Goal: Information Seeking & Learning: Learn about a topic

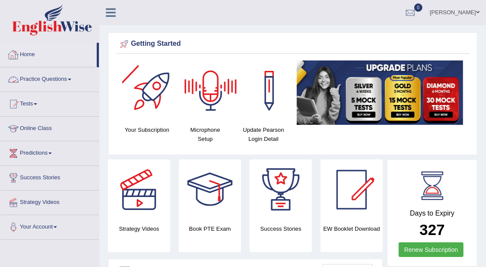
click at [69, 77] on link "Practice Questions" at bounding box center [49, 78] width 98 height 22
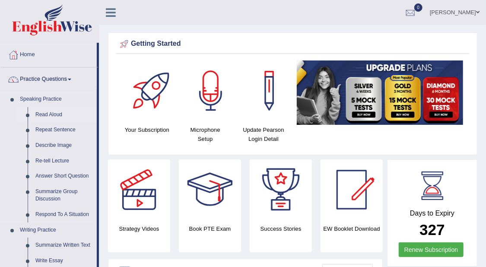
click at [63, 112] on link "Read Aloud" at bounding box center [64, 115] width 65 height 16
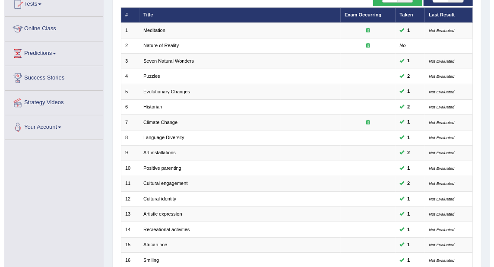
scroll to position [68, 0]
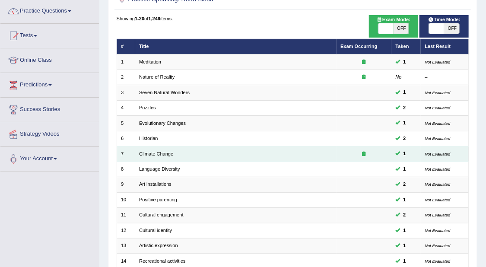
click at [364, 151] on icon at bounding box center [363, 153] width 3 height 5
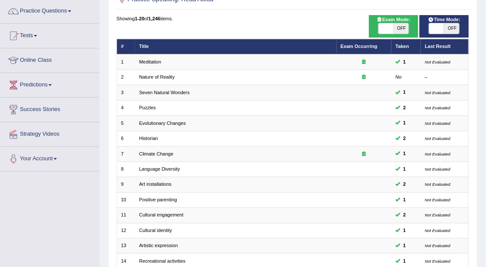
click at [454, 25] on span "OFF" at bounding box center [451, 28] width 15 height 10
checkbox input "true"
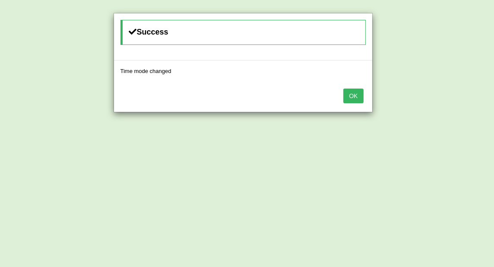
click at [354, 98] on button "OK" at bounding box center [353, 96] width 20 height 15
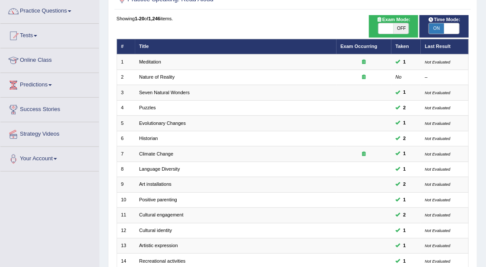
click at [402, 25] on span "OFF" at bounding box center [400, 28] width 15 height 10
checkbox input "true"
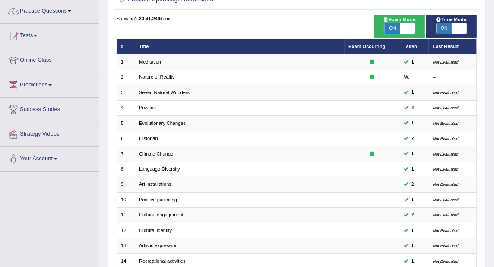
click at [389, 28] on body "Toggle navigation Home Practice Questions Speaking Practice Read Aloud Repeat S…" at bounding box center [247, 65] width 494 height 267
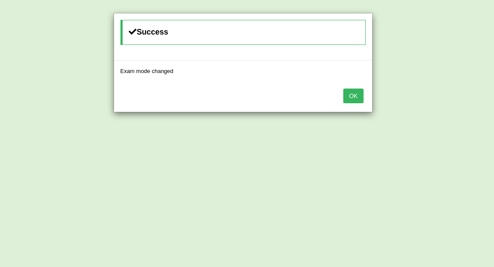
click at [353, 91] on button "OK" at bounding box center [353, 96] width 20 height 15
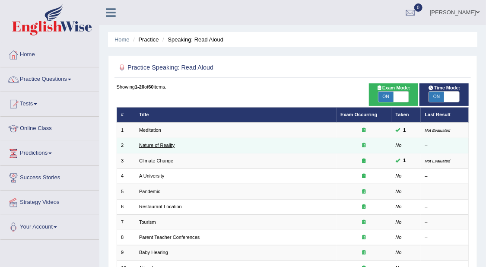
click at [168, 144] on link "Nature of Reality" at bounding box center [156, 144] width 35 height 5
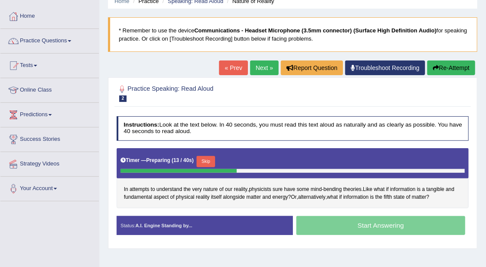
scroll to position [54, 0]
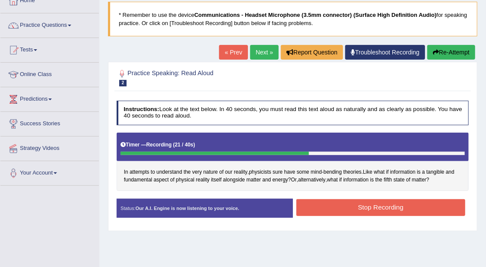
click at [453, 209] on button "Stop Recording" at bounding box center [380, 207] width 169 height 17
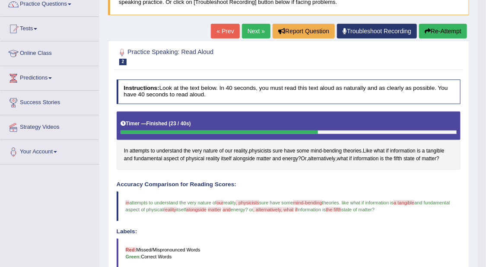
scroll to position [0, 0]
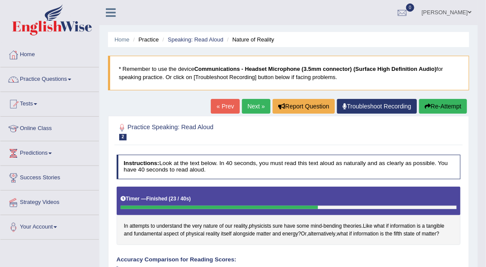
click at [403, 106] on link "Troubleshoot Recording" at bounding box center [377, 106] width 80 height 15
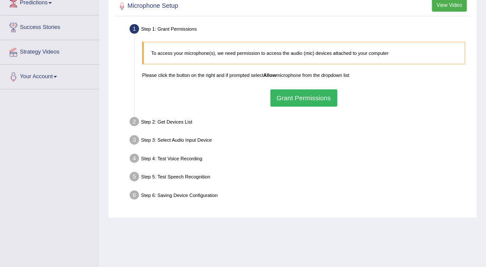
scroll to position [79, 0]
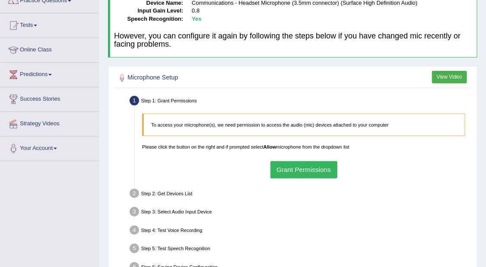
click at [323, 164] on button "Grant Permissions" at bounding box center [303, 169] width 67 height 17
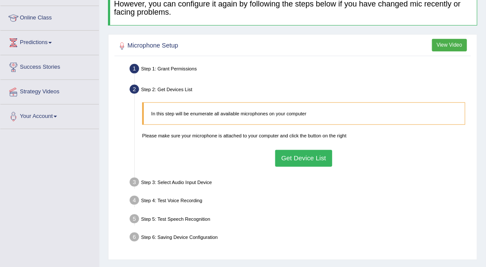
scroll to position [133, 0]
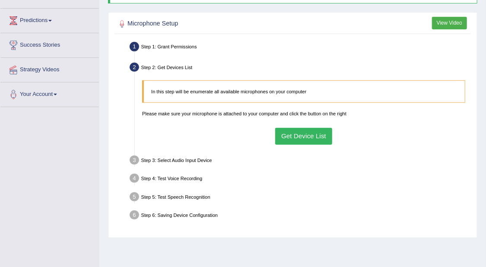
click at [326, 143] on button "Get Device List" at bounding box center [303, 136] width 57 height 17
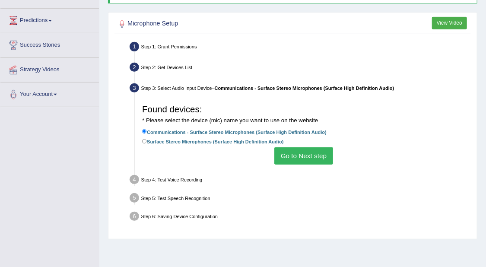
click at [331, 153] on button "Go to Next step" at bounding box center [303, 155] width 58 height 17
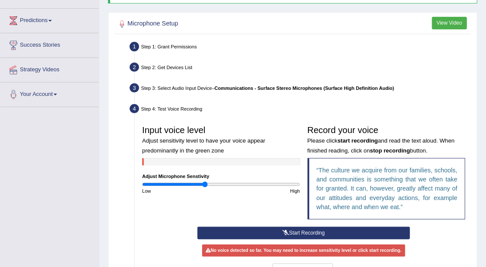
click at [338, 229] on button "Start Recording" at bounding box center [303, 233] width 213 height 13
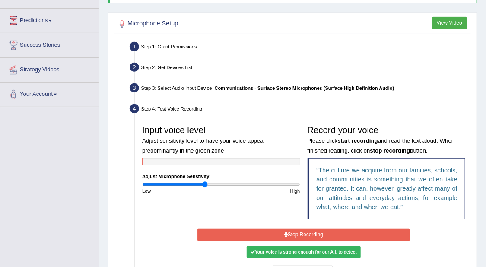
click at [330, 232] on button "Stop Recording" at bounding box center [303, 234] width 213 height 13
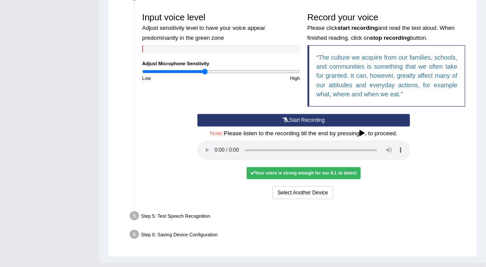
scroll to position [263, 0]
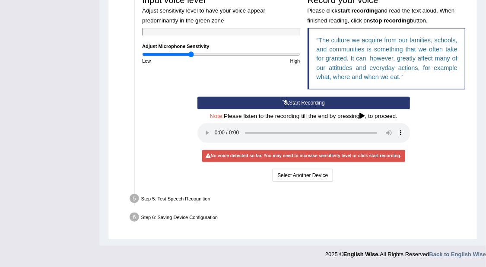
drag, startPoint x: 203, startPoint y: 53, endPoint x: 191, endPoint y: 55, distance: 12.7
type input "0.62"
click at [191, 55] on input "range" at bounding box center [221, 54] width 158 height 6
click at [316, 174] on button "Select Another Device" at bounding box center [302, 175] width 60 height 13
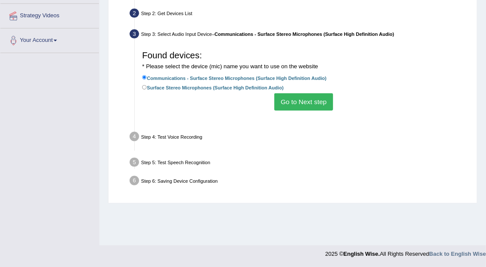
scroll to position [187, 0]
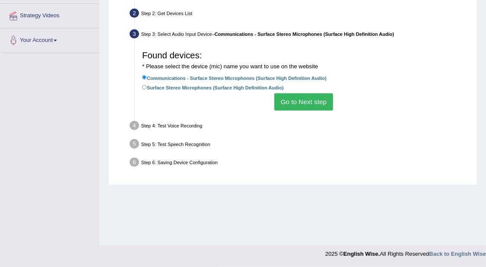
click at [304, 103] on button "Go to Next step" at bounding box center [303, 101] width 58 height 17
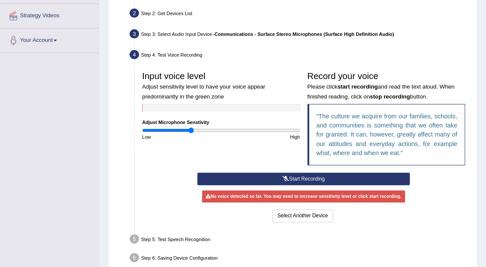
scroll to position [226, 0]
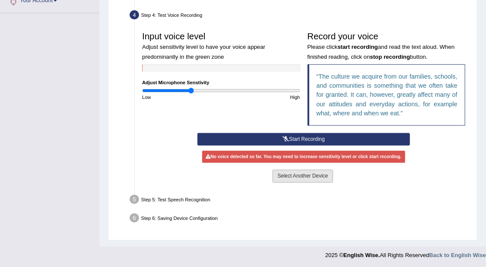
click at [323, 172] on button "Select Another Device" at bounding box center [302, 176] width 60 height 13
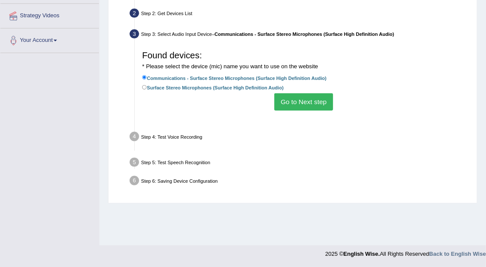
scroll to position [187, 0]
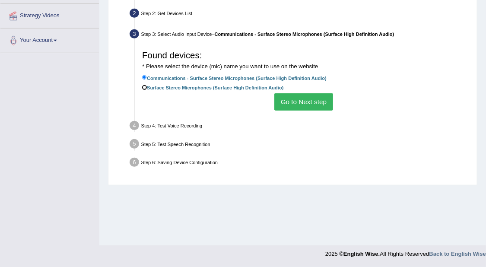
click at [145, 85] on input "Surface Stereo Microphones (Surface High Definition Audio)" at bounding box center [144, 87] width 5 height 5
radio input "true"
click at [301, 100] on button "Go to Next step" at bounding box center [303, 101] width 58 height 17
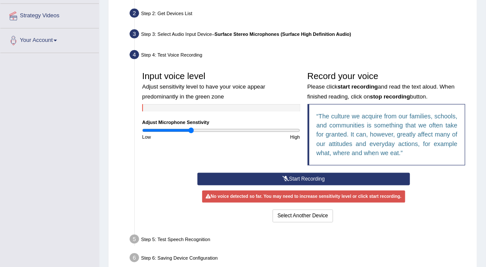
click at [302, 177] on button "Start Recording" at bounding box center [303, 179] width 213 height 13
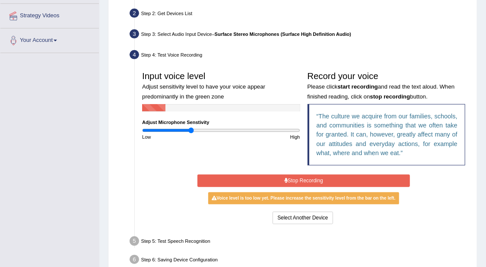
click at [317, 177] on button "Stop Recording" at bounding box center [303, 180] width 213 height 13
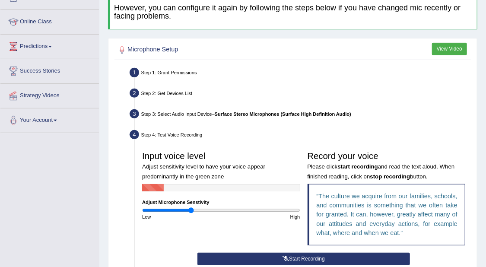
scroll to position [47, 0]
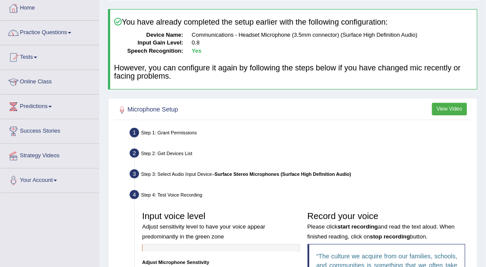
click at [446, 107] on button "View Video" at bounding box center [449, 109] width 35 height 13
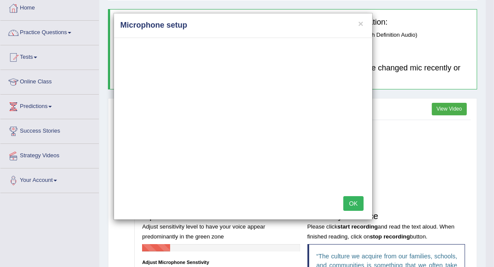
click at [363, 197] on button "OK" at bounding box center [353, 203] width 20 height 15
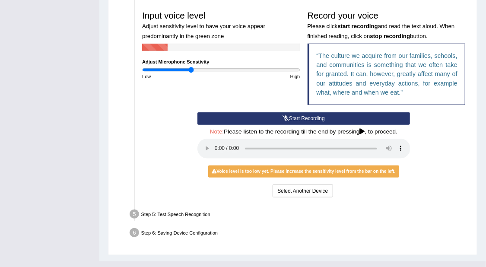
scroll to position [263, 0]
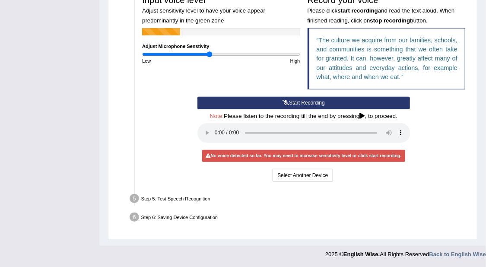
drag, startPoint x: 192, startPoint y: 54, endPoint x: 210, endPoint y: 57, distance: 18.0
click at [210, 57] on input "range" at bounding box center [221, 54] width 158 height 6
drag, startPoint x: 208, startPoint y: 54, endPoint x: 202, endPoint y: 54, distance: 6.0
click at [202, 54] on input "range" at bounding box center [221, 54] width 158 height 6
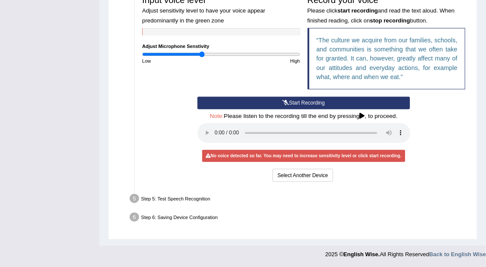
click at [201, 54] on input "range" at bounding box center [221, 54] width 158 height 6
click at [190, 56] on input "range" at bounding box center [221, 54] width 158 height 6
drag, startPoint x: 190, startPoint y: 55, endPoint x: 194, endPoint y: 53, distance: 4.4
click at [194, 53] on input "range" at bounding box center [221, 54] width 158 height 6
click at [324, 101] on button "Start Recording" at bounding box center [303, 103] width 213 height 13
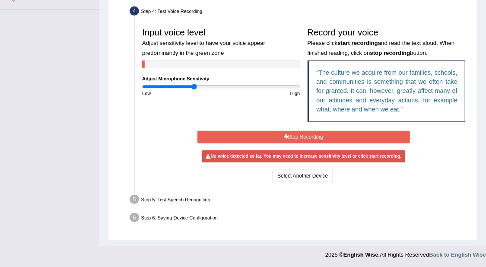
scroll to position [228, 0]
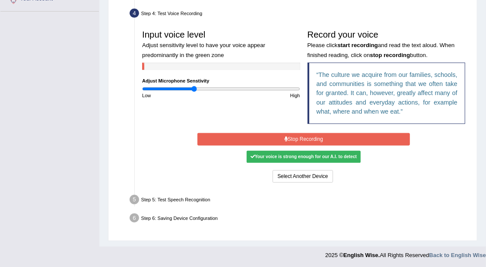
click at [323, 137] on button "Stop Recording" at bounding box center [303, 139] width 213 height 13
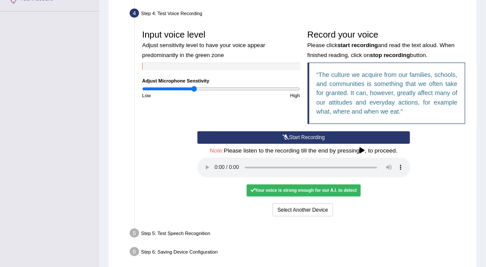
click at [331, 190] on div "Your voice is strong enough for our A.I. to detect" at bounding box center [304, 190] width 114 height 12
drag, startPoint x: 331, startPoint y: 190, endPoint x: 355, endPoint y: 210, distance: 31.6
click at [355, 210] on div "Select Another Device Voice is ok. Go to Next step" at bounding box center [303, 210] width 213 height 14
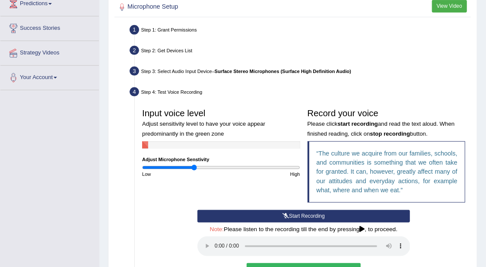
scroll to position [209, 0]
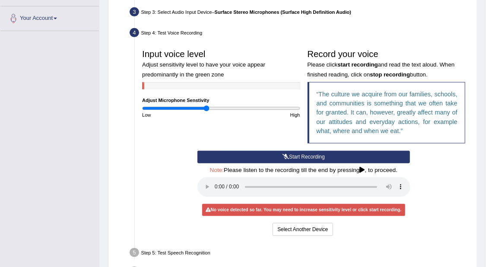
drag, startPoint x: 195, startPoint y: 105, endPoint x: 206, endPoint y: 109, distance: 11.5
type input "0.82"
click at [206, 109] on input "range" at bounding box center [221, 108] width 158 height 6
click at [304, 152] on button "Start Recording" at bounding box center [303, 157] width 213 height 13
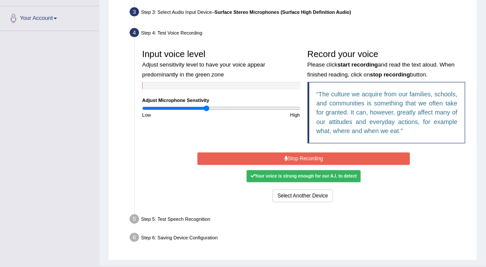
click at [310, 156] on button "Stop Recording" at bounding box center [303, 158] width 213 height 13
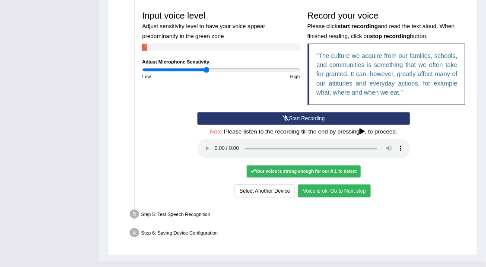
scroll to position [263, 0]
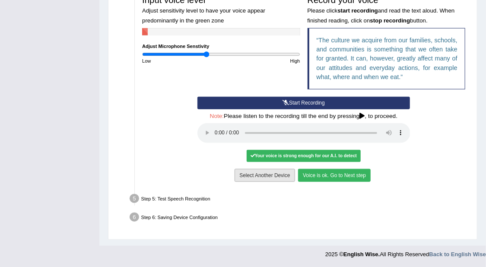
click at [262, 177] on button "Select Another Device" at bounding box center [264, 175] width 60 height 13
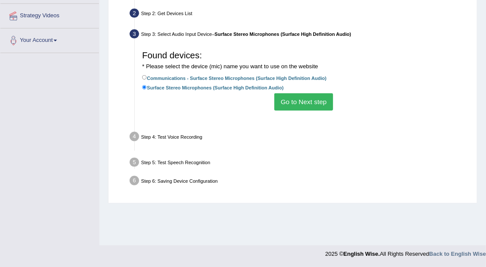
scroll to position [187, 0]
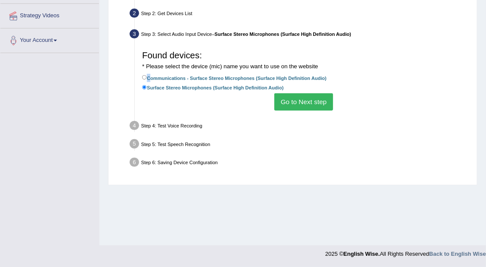
click at [147, 74] on label "Communications - Surface Stereo Microphones (Surface High Definition Audio)" at bounding box center [234, 78] width 184 height 8
click at [145, 74] on label "Communications - Surface Stereo Microphones (Surface High Definition Audio)" at bounding box center [234, 78] width 184 height 8
click at [145, 75] on input "Communications - Surface Stereo Microphones (Surface High Definition Audio)" at bounding box center [144, 77] width 5 height 5
radio input "true"
click at [320, 97] on button "Go to Next step" at bounding box center [303, 101] width 58 height 17
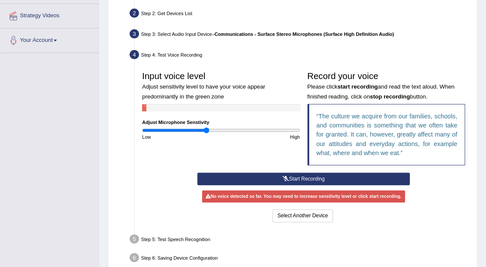
click at [424, 41] on div "Step 3: Select Audio Input Device – Communications - Surface Stereo Microphones…" at bounding box center [300, 35] width 347 height 16
click at [323, 175] on button "Start Recording" at bounding box center [303, 179] width 213 height 13
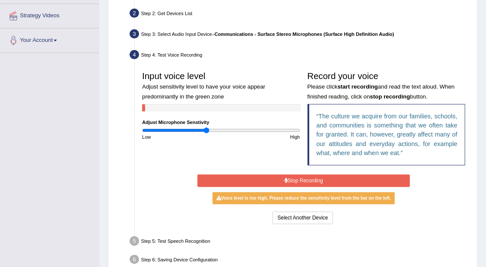
click at [331, 176] on button "Stop Recording" at bounding box center [303, 180] width 213 height 13
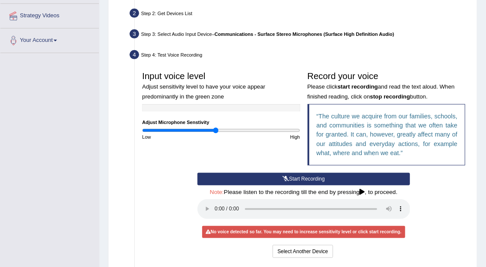
drag, startPoint x: 205, startPoint y: 129, endPoint x: 216, endPoint y: 128, distance: 11.2
click at [216, 128] on input "range" at bounding box center [221, 130] width 158 height 6
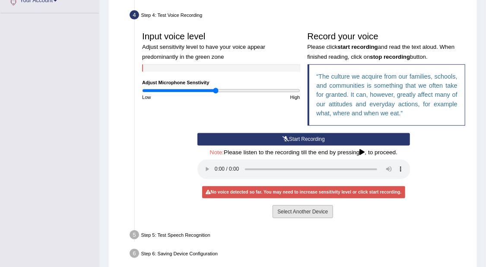
scroll to position [263, 0]
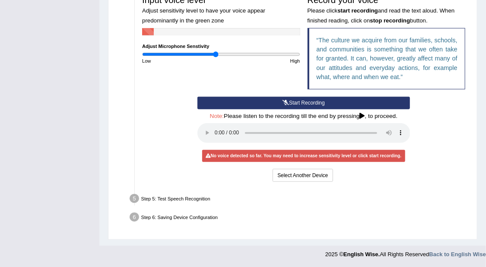
click at [361, 114] on icon at bounding box center [362, 116] width 5 height 6
click at [372, 118] on h4 "Note: Please listen to the recording till the end by pressing , to proceed." at bounding box center [303, 116] width 213 height 6
click at [324, 175] on button "Select Another Device" at bounding box center [302, 175] width 60 height 13
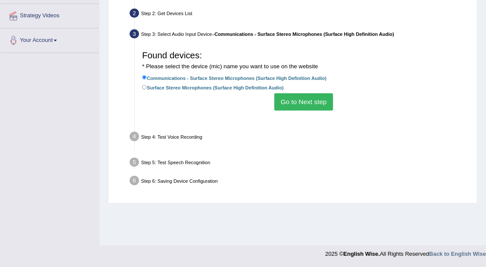
scroll to position [187, 0]
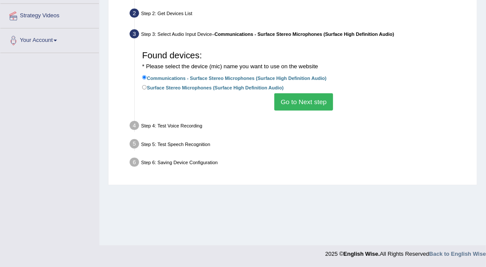
click at [310, 105] on button "Go to Next step" at bounding box center [303, 101] width 58 height 17
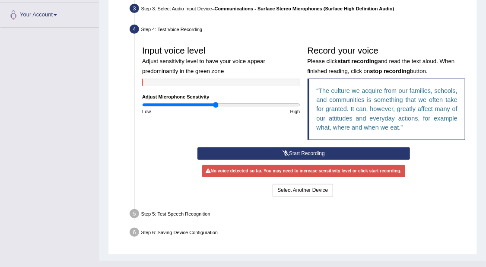
scroll to position [226, 0]
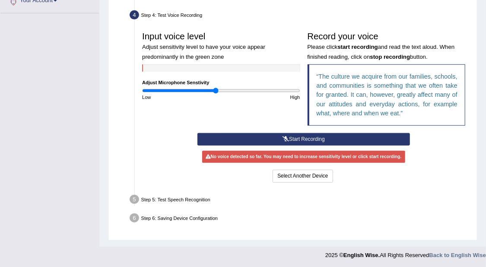
click at [335, 137] on button "Start Recording" at bounding box center [303, 139] width 213 height 13
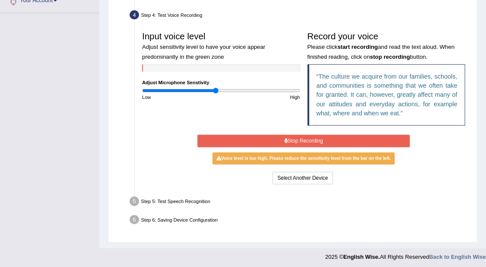
click at [314, 141] on button "Stop Recording" at bounding box center [303, 141] width 213 height 13
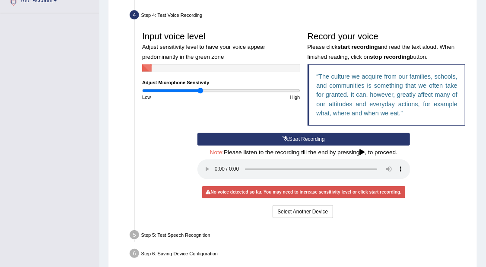
drag, startPoint x: 210, startPoint y: 89, endPoint x: 200, endPoint y: 92, distance: 9.7
type input "0.74"
click at [200, 92] on input "range" at bounding box center [221, 91] width 158 height 6
click at [321, 187] on div "No voice detected so far. You may need to increase sensitivity level or click s…" at bounding box center [303, 192] width 203 height 12
click at [316, 210] on button "Select Another Device" at bounding box center [302, 211] width 60 height 13
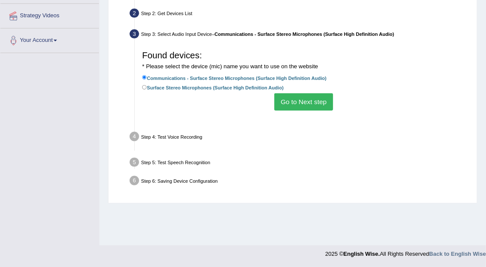
scroll to position [187, 0]
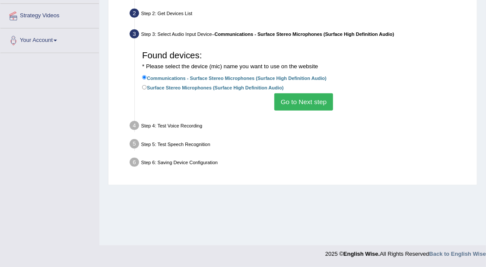
click at [305, 98] on button "Go to Next step" at bounding box center [303, 101] width 58 height 17
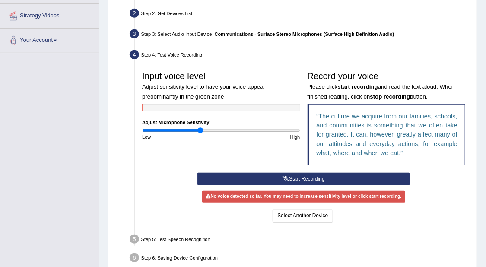
click at [316, 177] on button "Start Recording" at bounding box center [303, 179] width 213 height 13
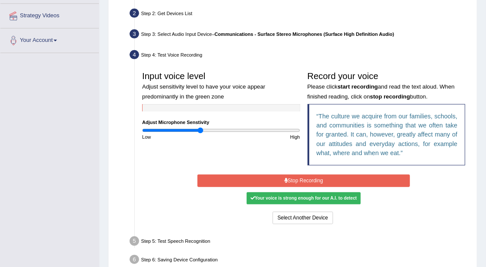
click at [317, 176] on button "Stop Recording" at bounding box center [303, 180] width 213 height 13
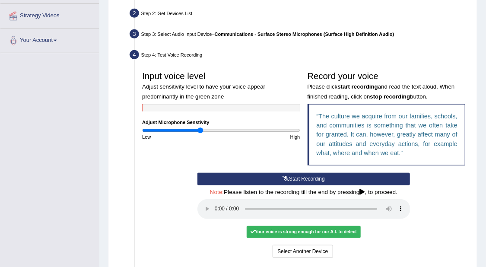
click at [329, 228] on div "Your voice is strong enough for our A.I. to detect" at bounding box center [304, 232] width 114 height 12
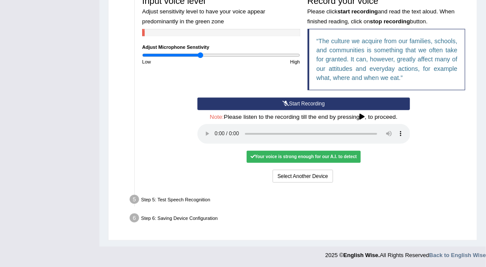
scroll to position [263, 0]
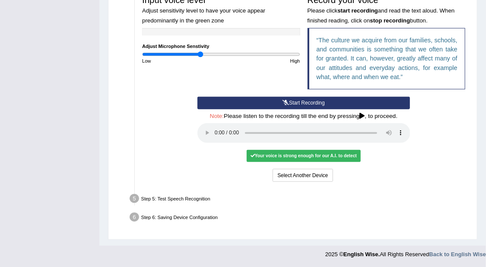
click at [163, 197] on div "Step 5: Test Speech Recognition" at bounding box center [300, 200] width 347 height 16
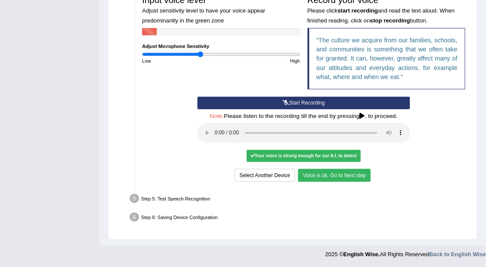
click at [355, 176] on button "Voice is ok. Go to Next step" at bounding box center [334, 175] width 73 height 13
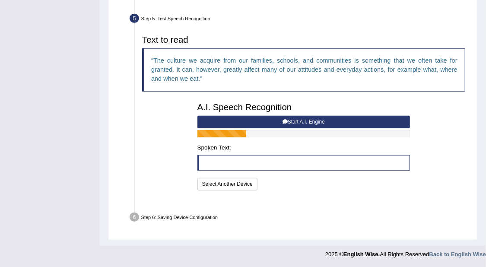
scroll to position [233, 0]
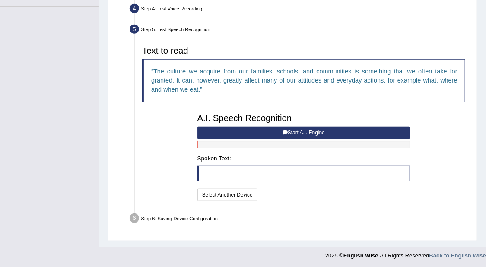
click at [307, 132] on button "Start A.I. Engine" at bounding box center [303, 133] width 213 height 13
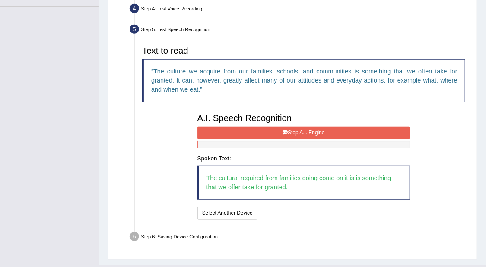
click at [337, 128] on button "Stop A.I. Engine" at bounding box center [303, 133] width 213 height 13
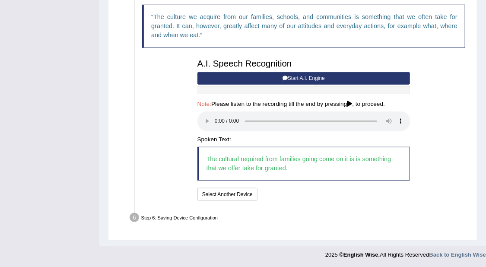
scroll to position [287, 0]
click at [307, 192] on button "Speech is ok. Go to Last step" at bounding box center [298, 194] width 77 height 13
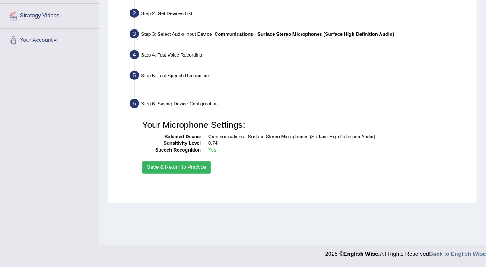
scroll to position [187, 0]
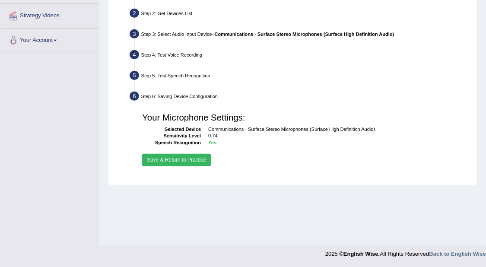
click at [200, 161] on button "Save & Return to Practice" at bounding box center [176, 160] width 69 height 13
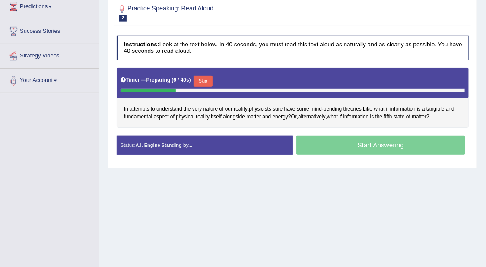
scroll to position [162, 0]
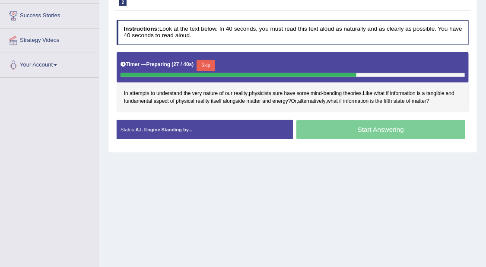
click at [433, 125] on div "Start Answering" at bounding box center [381, 130] width 176 height 21
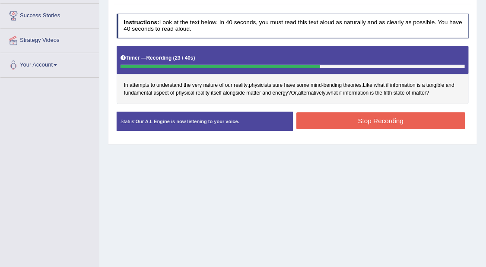
click at [433, 124] on button "Stop Recording" at bounding box center [380, 120] width 169 height 17
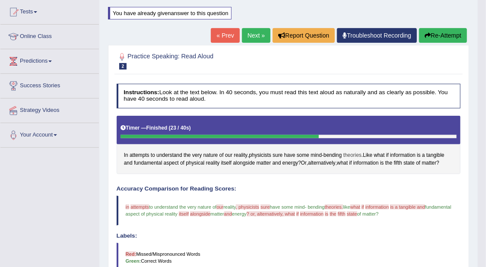
scroll to position [38, 0]
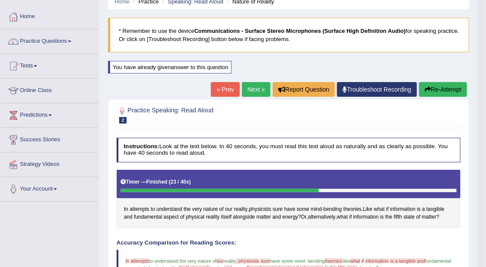
click at [253, 88] on link "Next »" at bounding box center [256, 89] width 28 height 15
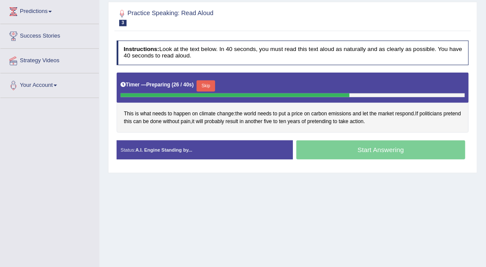
scroll to position [162, 0]
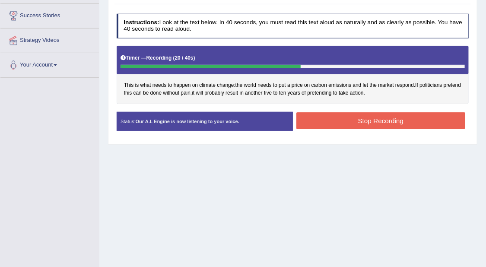
click at [404, 121] on button "Stop Recording" at bounding box center [380, 120] width 169 height 17
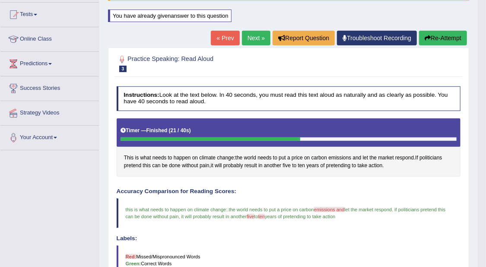
scroll to position [74, 0]
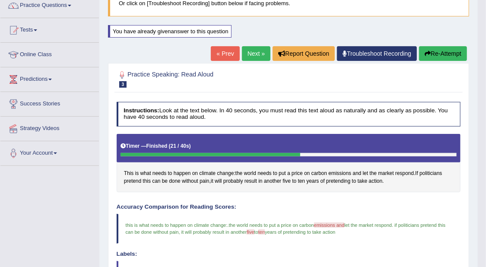
click at [479, 60] on body "Toggle navigation Home Practice Questions Speaking Practice Read Aloud Repeat S…" at bounding box center [243, 59] width 486 height 267
click at [257, 55] on link "Next »" at bounding box center [256, 53] width 28 height 15
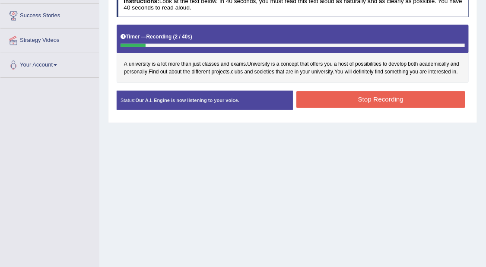
click at [383, 108] on button "Stop Recording" at bounding box center [380, 99] width 169 height 17
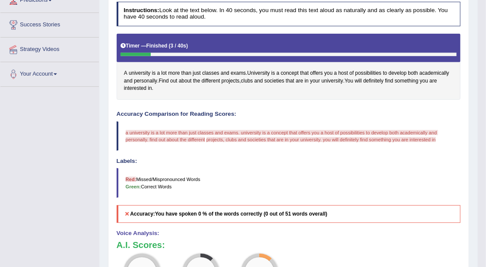
scroll to position [162, 0]
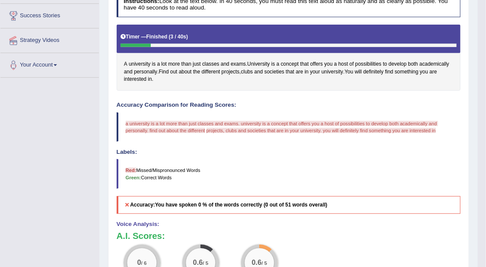
drag, startPoint x: 493, startPoint y: 244, endPoint x: 100, endPoint y: 80, distance: 425.4
click at [100, 77] on div "Home Practice Speaking: Read Aloud A University * Remember to use the device Co…" at bounding box center [288, 99] width 378 height 522
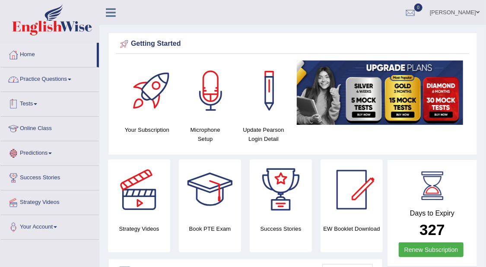
click at [79, 72] on link "Practice Questions" at bounding box center [49, 78] width 98 height 22
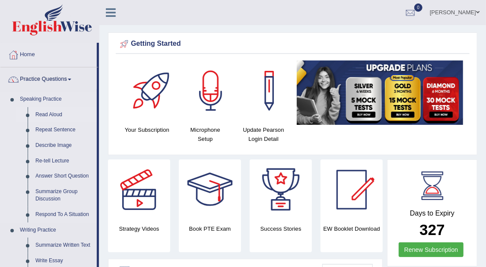
click at [54, 111] on link "Read Aloud" at bounding box center [64, 115] width 65 height 16
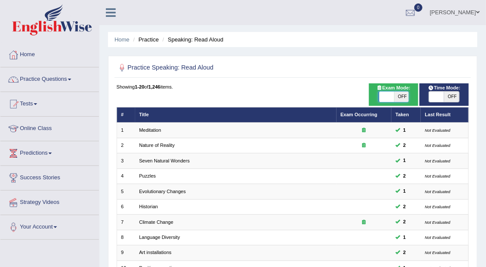
click at [386, 97] on span at bounding box center [386, 97] width 15 height 10
click at [393, 96] on span "OFF" at bounding box center [400, 97] width 15 height 10
checkbox input "true"
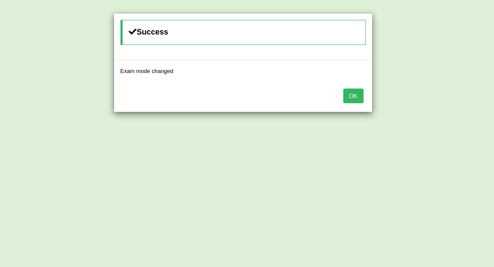
click at [368, 95] on div "OK" at bounding box center [243, 97] width 258 height 30
click at [358, 95] on button "OK" at bounding box center [353, 96] width 20 height 15
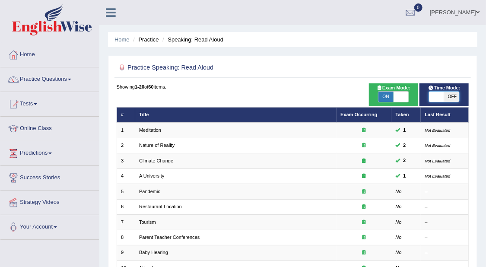
click at [443, 98] on span at bounding box center [436, 97] width 15 height 10
checkbox input "true"
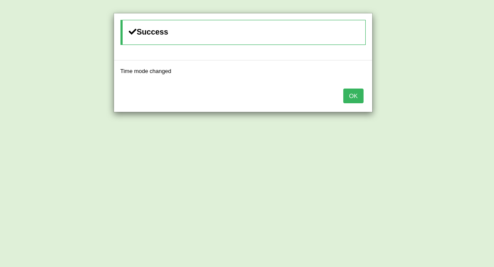
click at [354, 93] on button "OK" at bounding box center [353, 96] width 20 height 15
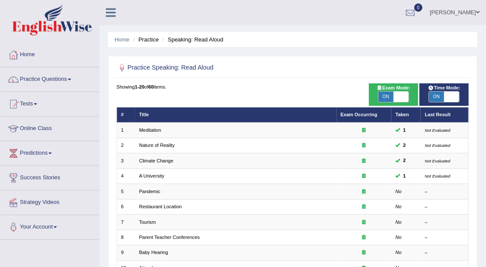
scroll to position [54, 0]
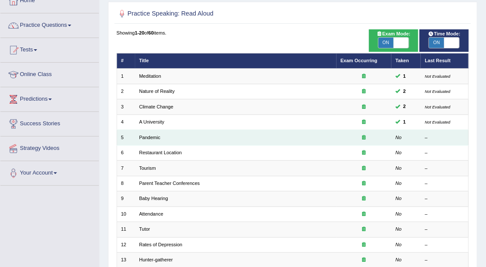
click at [301, 137] on td "Pandemic" at bounding box center [235, 137] width 201 height 15
click at [154, 135] on link "Pandemic" at bounding box center [149, 137] width 21 height 5
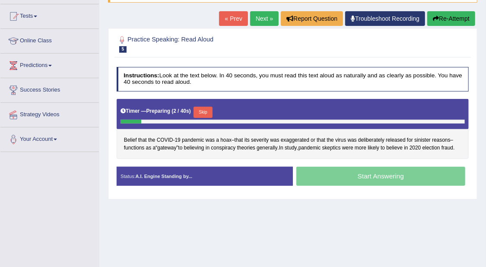
scroll to position [54, 0]
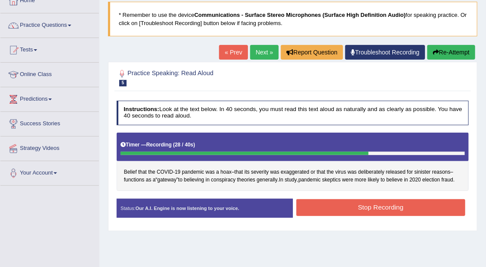
click at [380, 206] on button "Stop Recording" at bounding box center [380, 207] width 169 height 17
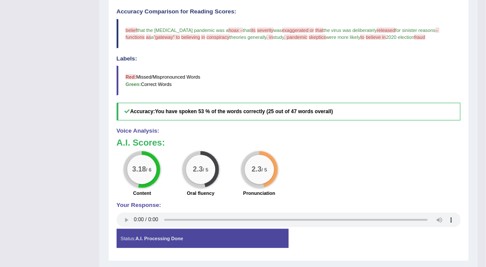
scroll to position [270, 0]
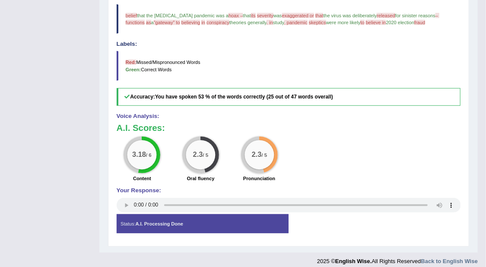
click at [295, 140] on div "3.18 / 6 Content 2.3 / 5 Oral fluency 2.3 / 5 Pronunciation" at bounding box center [288, 159] width 351 height 47
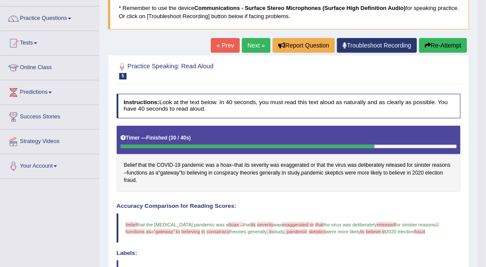
scroll to position [60, 0]
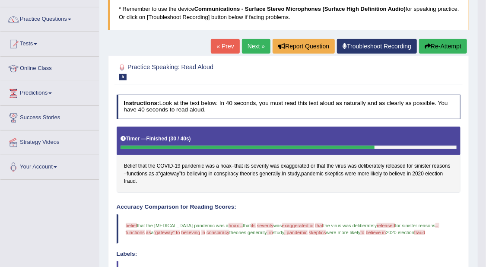
click at [255, 45] on link "Next »" at bounding box center [256, 46] width 28 height 15
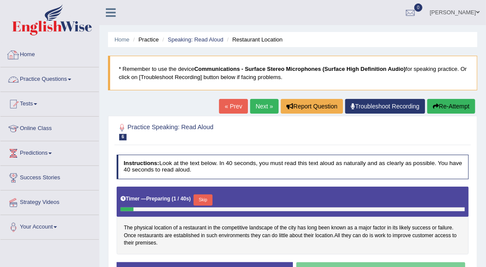
click at [48, 74] on link "Practice Questions" at bounding box center [49, 78] width 98 height 22
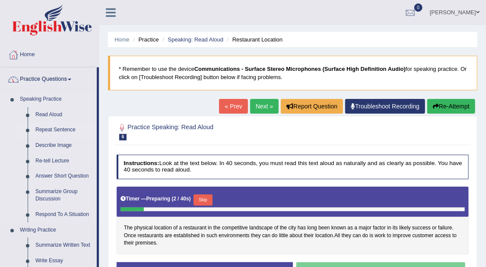
click at [66, 127] on link "Repeat Sentence" at bounding box center [64, 130] width 65 height 16
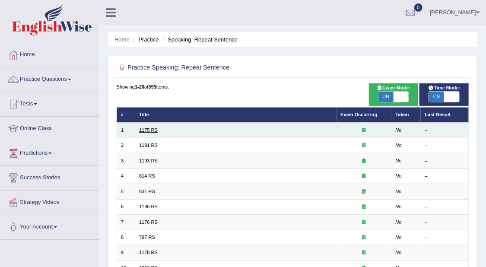
click at [151, 129] on link "1175 RS" at bounding box center [148, 129] width 19 height 5
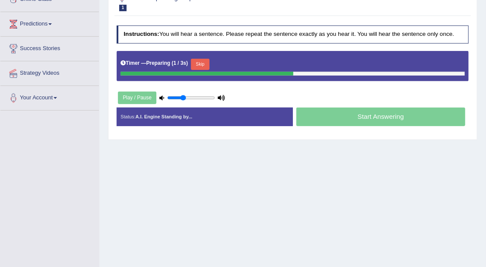
scroll to position [108, 0]
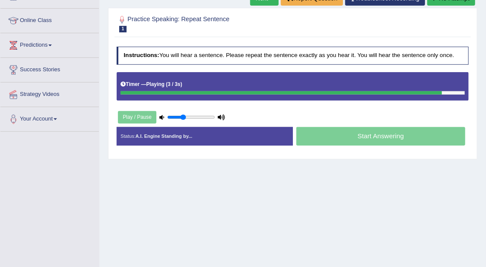
click at [402, 133] on div "Start Answering" at bounding box center [381, 137] width 176 height 21
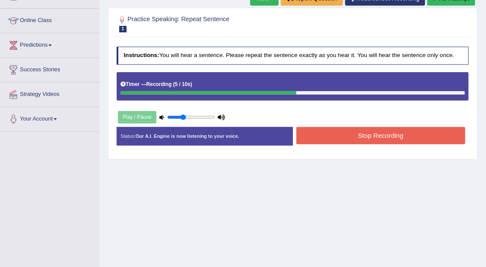
click at [410, 132] on button "Stop Recording" at bounding box center [380, 135] width 169 height 17
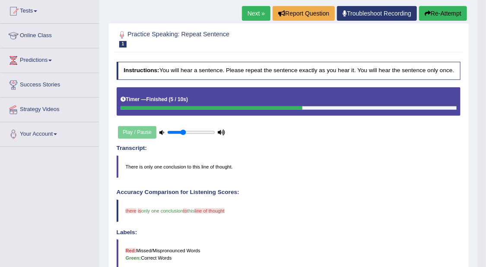
scroll to position [71, 0]
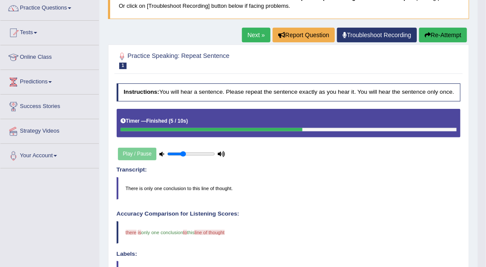
click at [257, 33] on link "Next »" at bounding box center [256, 35] width 28 height 15
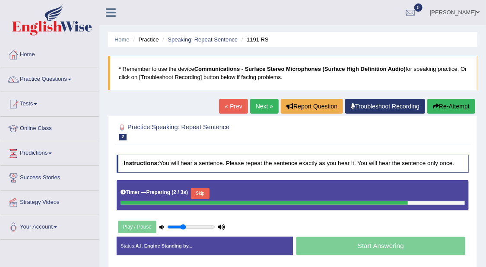
scroll to position [108, 0]
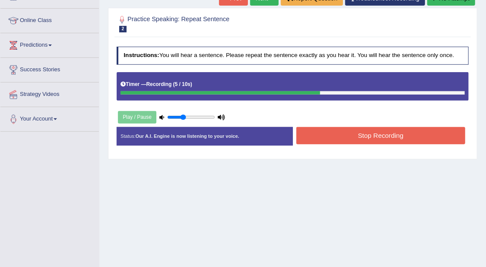
click at [433, 138] on button "Stop Recording" at bounding box center [380, 135] width 169 height 17
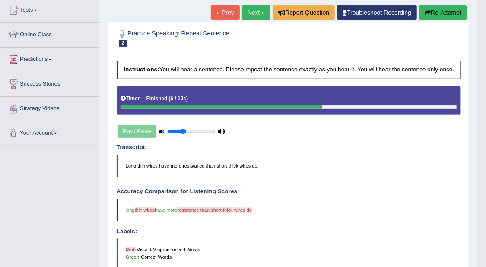
scroll to position [71, 0]
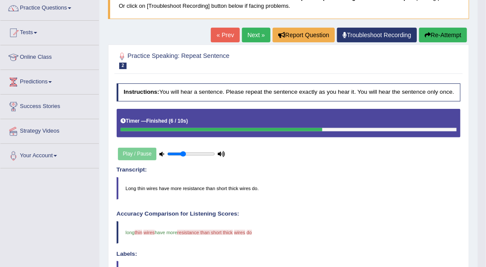
click at [265, 31] on link "Next »" at bounding box center [256, 35] width 28 height 15
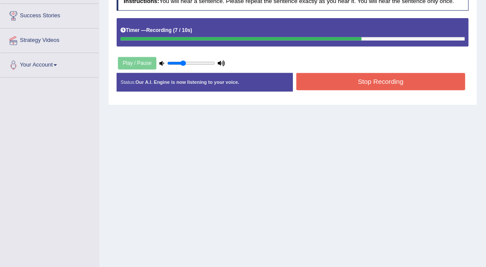
click at [384, 78] on button "Stop Recording" at bounding box center [380, 81] width 169 height 17
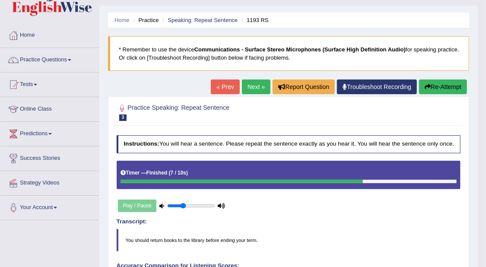
scroll to position [17, 0]
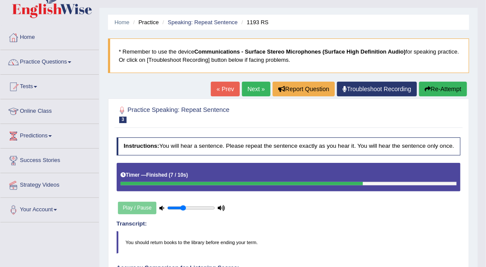
click at [258, 86] on link "Next »" at bounding box center [256, 89] width 28 height 15
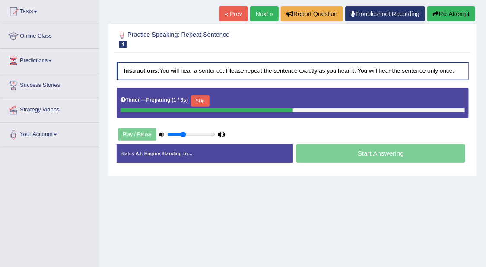
scroll to position [108, 0]
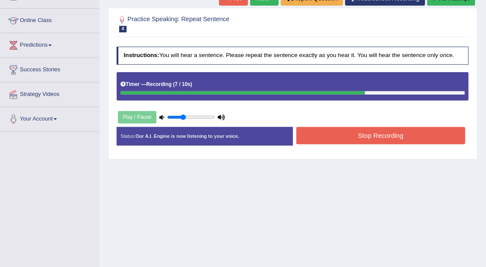
click at [447, 131] on button "Stop Recording" at bounding box center [380, 135] width 169 height 17
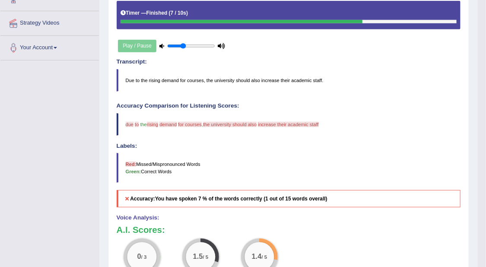
scroll to position [71, 0]
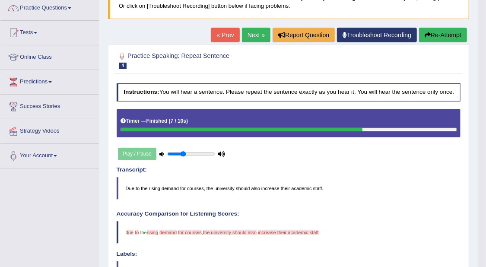
click at [261, 33] on link "Next »" at bounding box center [256, 35] width 28 height 15
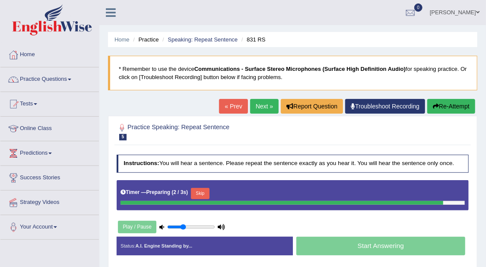
scroll to position [54, 0]
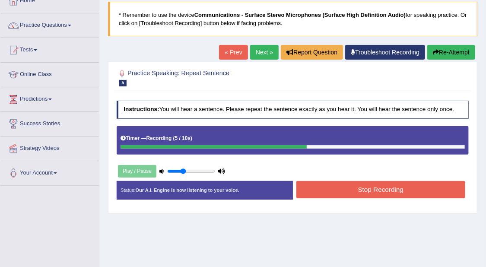
click at [395, 190] on button "Stop Recording" at bounding box center [380, 189] width 169 height 17
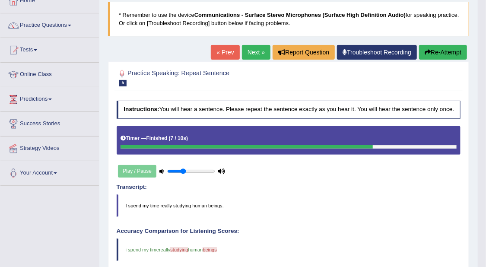
click at [250, 46] on link "Next »" at bounding box center [256, 52] width 28 height 15
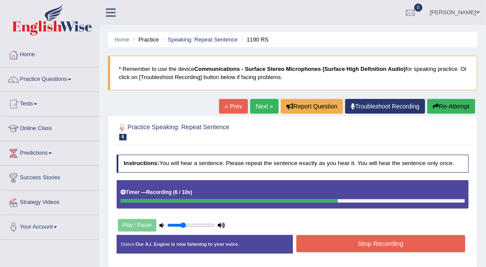
click at [422, 241] on button "Stop Recording" at bounding box center [380, 243] width 169 height 17
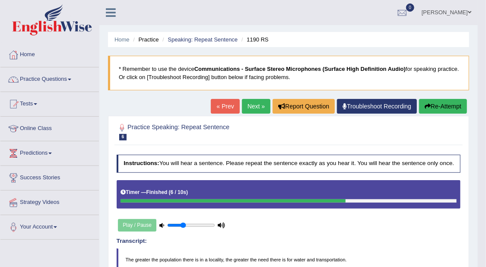
click at [253, 102] on link "Next »" at bounding box center [256, 106] width 28 height 15
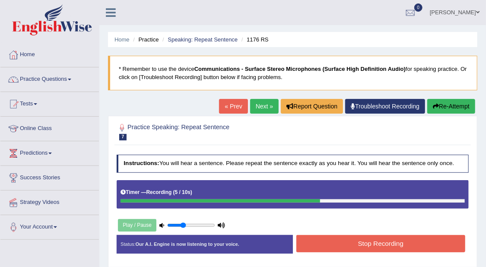
click at [409, 239] on button "Stop Recording" at bounding box center [380, 243] width 169 height 17
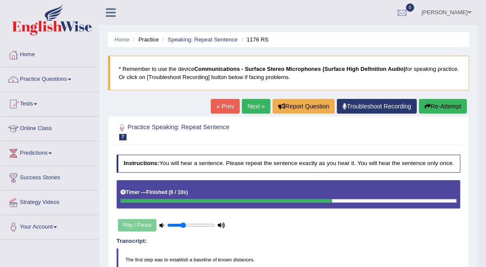
click at [255, 104] on link "Next »" at bounding box center [256, 106] width 28 height 15
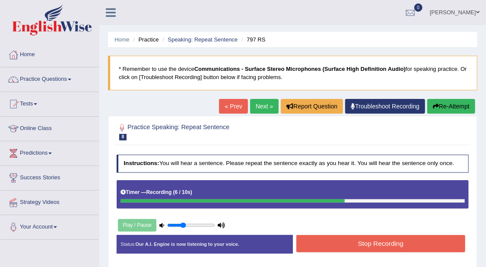
click at [392, 241] on button "Stop Recording" at bounding box center [380, 243] width 169 height 17
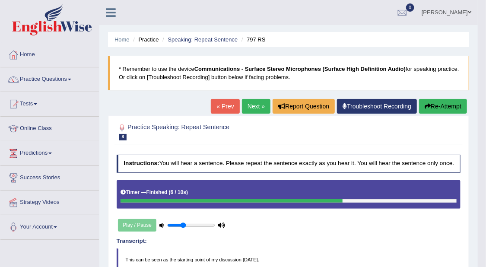
click at [253, 104] on link "Next »" at bounding box center [256, 106] width 28 height 15
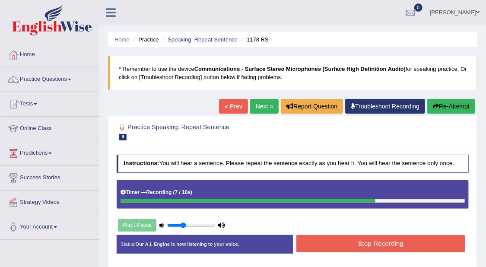
click at [407, 241] on button "Stop Recording" at bounding box center [380, 243] width 169 height 17
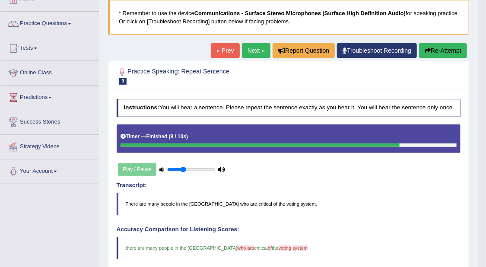
scroll to position [54, 0]
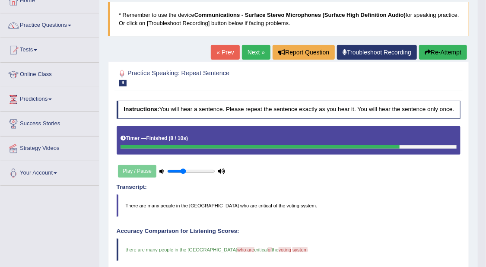
click at [256, 50] on link "Next »" at bounding box center [256, 52] width 28 height 15
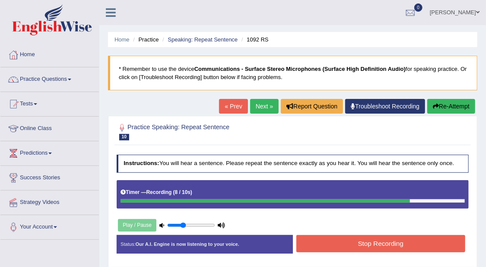
click at [429, 240] on button "Stop Recording" at bounding box center [380, 243] width 169 height 17
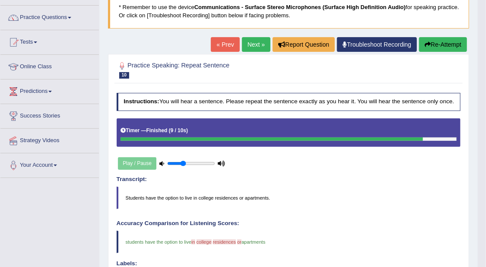
scroll to position [54, 0]
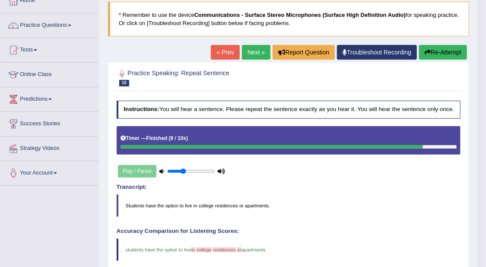
click at [263, 55] on link "Next »" at bounding box center [256, 52] width 28 height 15
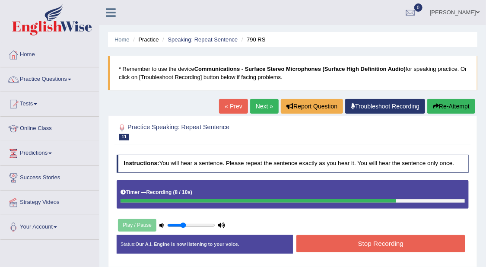
click at [388, 237] on button "Stop Recording" at bounding box center [380, 243] width 169 height 17
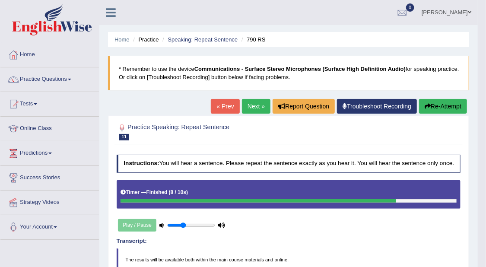
click at [251, 107] on link "Next »" at bounding box center [256, 106] width 28 height 15
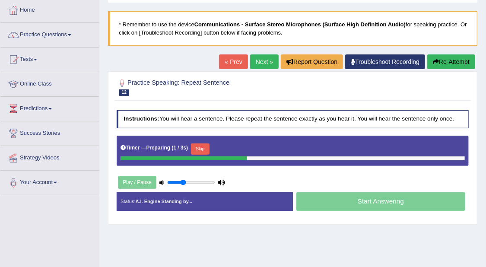
scroll to position [54, 0]
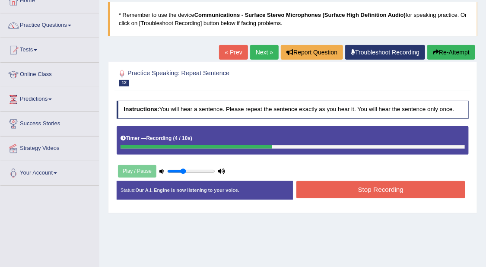
click at [401, 191] on button "Stop Recording" at bounding box center [380, 189] width 169 height 17
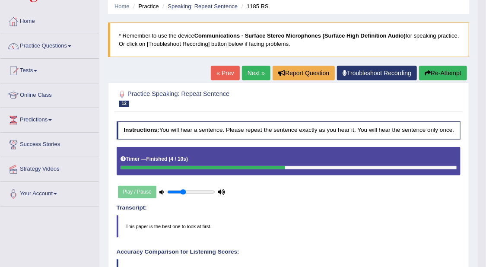
scroll to position [0, 0]
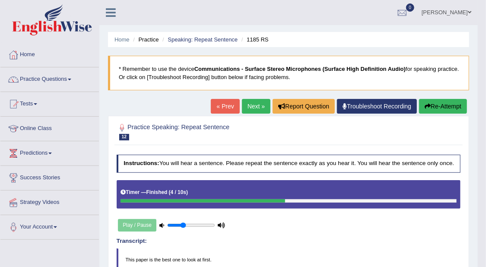
click at [254, 106] on link "Next »" at bounding box center [256, 106] width 28 height 15
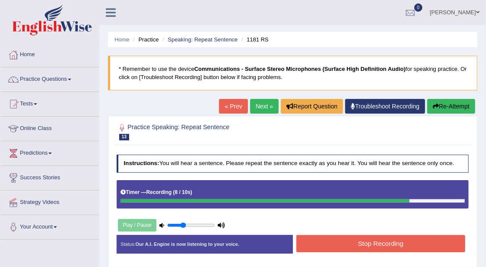
click at [404, 244] on button "Stop Recording" at bounding box center [380, 243] width 169 height 17
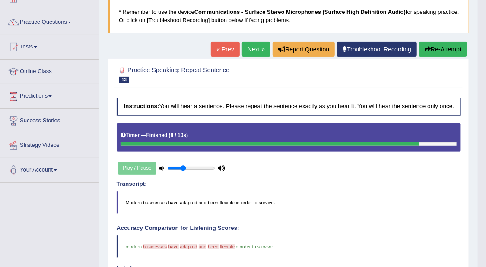
scroll to position [54, 0]
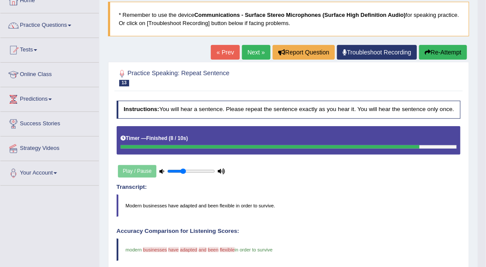
click at [255, 52] on link "Next »" at bounding box center [256, 52] width 28 height 15
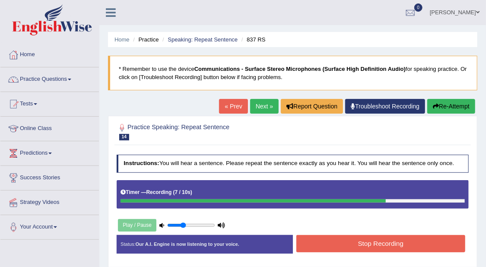
click at [421, 239] on button "Stop Recording" at bounding box center [380, 243] width 169 height 17
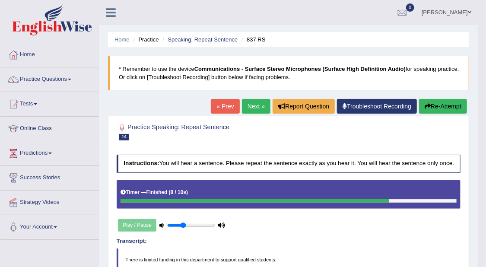
click at [242, 104] on link "Next »" at bounding box center [256, 106] width 28 height 15
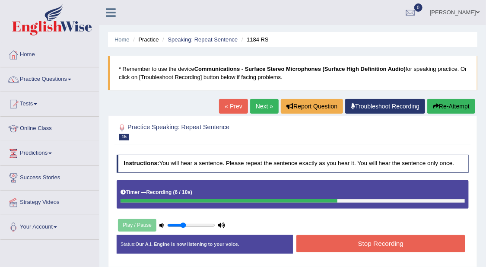
click at [451, 240] on button "Stop Recording" at bounding box center [380, 243] width 169 height 17
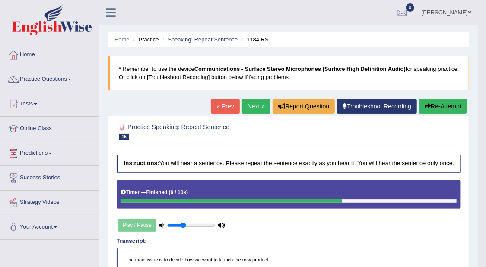
click at [253, 101] on link "Next »" at bounding box center [256, 106] width 28 height 15
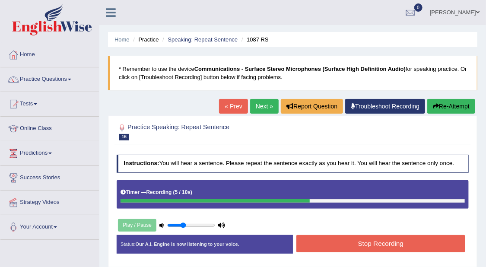
click at [415, 243] on button "Stop Recording" at bounding box center [380, 243] width 169 height 17
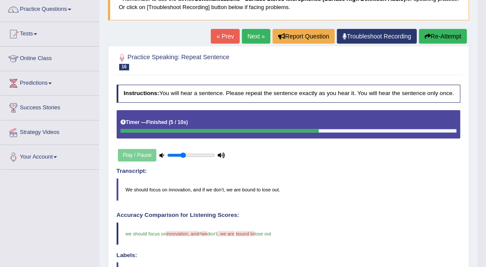
scroll to position [54, 0]
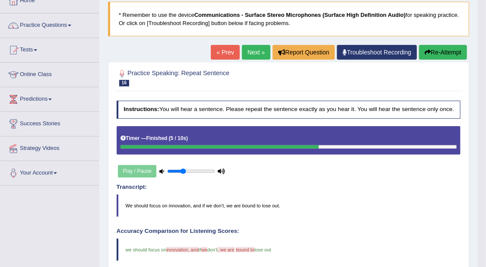
click at [255, 54] on link "Next »" at bounding box center [256, 52] width 28 height 15
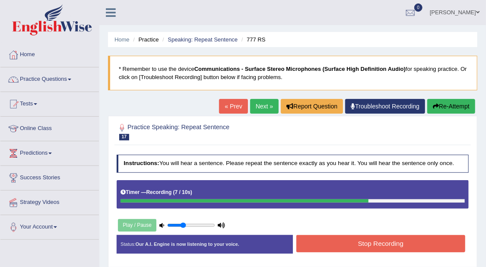
click at [399, 244] on button "Stop Recording" at bounding box center [380, 243] width 169 height 17
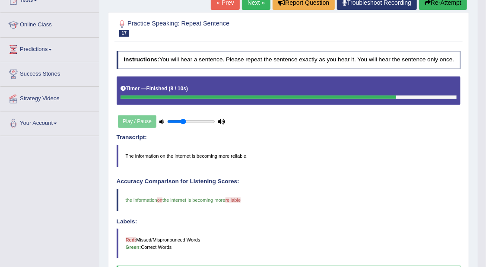
scroll to position [71, 0]
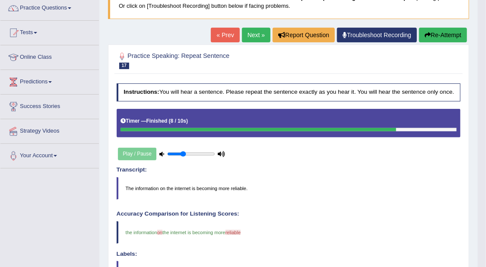
click at [247, 29] on link "Next »" at bounding box center [256, 35] width 28 height 15
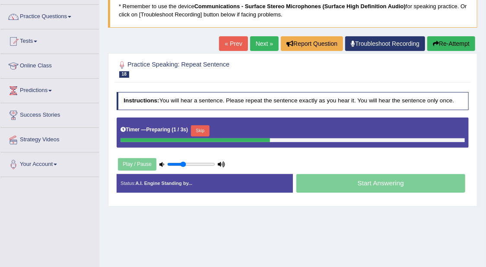
scroll to position [54, 0]
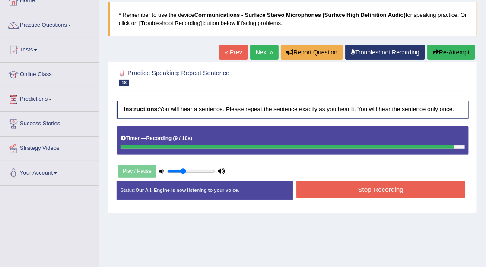
click at [379, 188] on button "Stop Recording" at bounding box center [380, 189] width 169 height 17
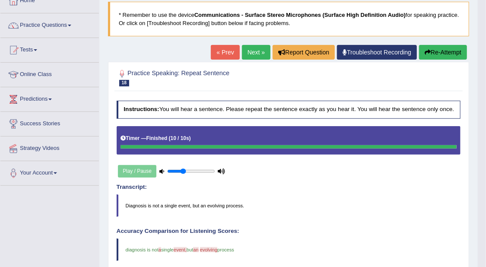
click at [254, 51] on link "Next »" at bounding box center [256, 52] width 28 height 15
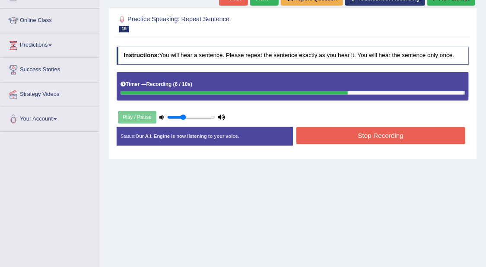
click at [311, 139] on button "Stop Recording" at bounding box center [380, 135] width 169 height 17
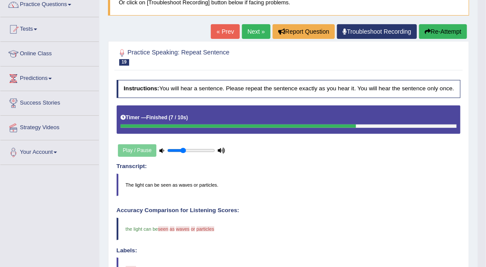
scroll to position [54, 0]
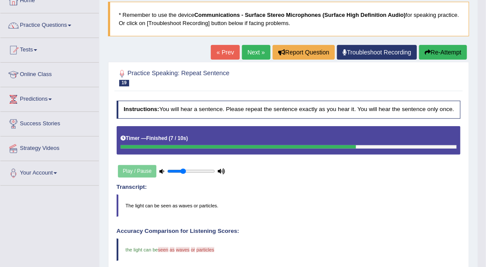
click at [435, 49] on button "Re-Attempt" at bounding box center [443, 52] width 48 height 15
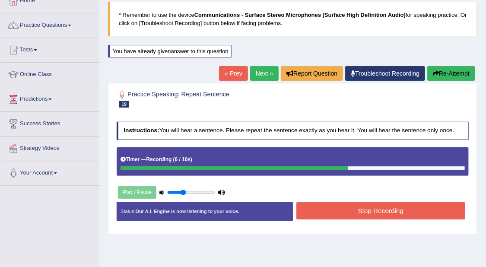
click at [406, 206] on button "Stop Recording" at bounding box center [380, 210] width 169 height 17
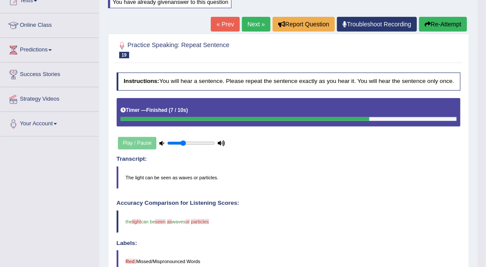
scroll to position [54, 0]
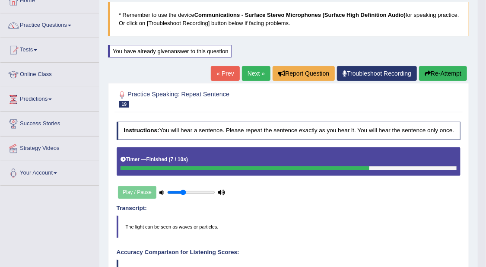
click at [453, 72] on button "Re-Attempt" at bounding box center [443, 73] width 48 height 15
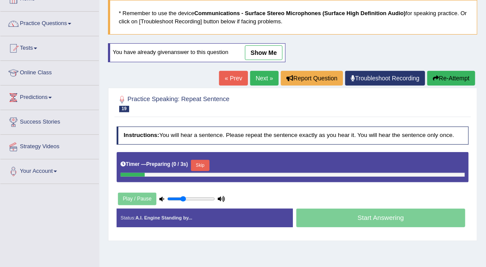
scroll to position [54, 0]
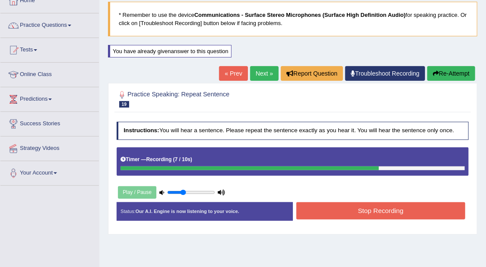
click at [436, 210] on button "Stop Recording" at bounding box center [380, 210] width 169 height 17
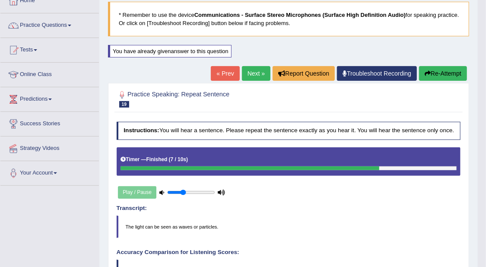
click at [256, 79] on link "Next »" at bounding box center [256, 73] width 28 height 15
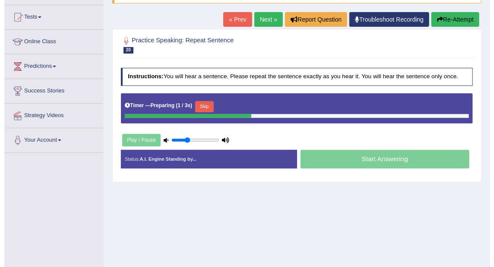
scroll to position [108, 0]
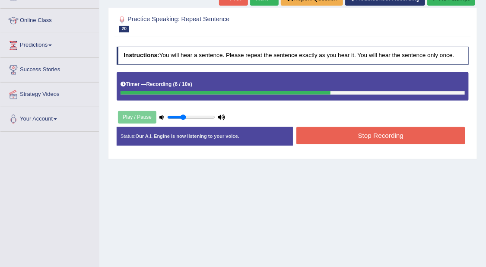
click at [404, 132] on button "Stop Recording" at bounding box center [380, 135] width 169 height 17
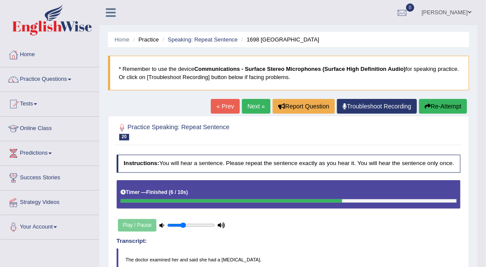
scroll to position [0, 0]
click at [245, 109] on link "Next »" at bounding box center [256, 106] width 28 height 15
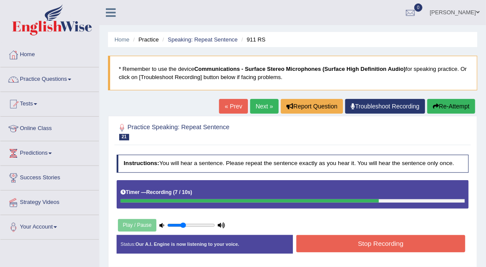
click at [406, 241] on button "Stop Recording" at bounding box center [380, 243] width 169 height 17
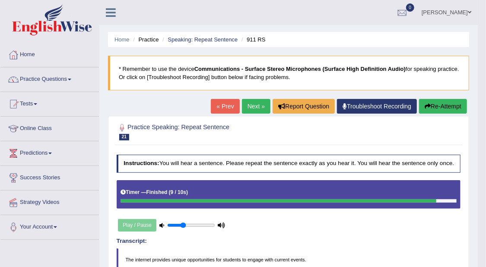
click at [249, 101] on link "Next »" at bounding box center [256, 106] width 28 height 15
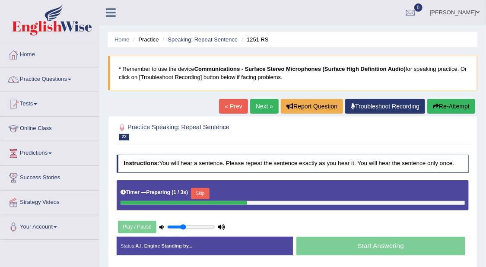
scroll to position [54, 0]
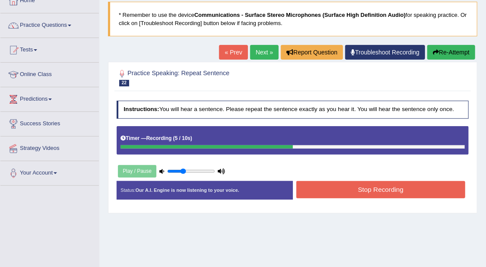
click at [408, 186] on button "Stop Recording" at bounding box center [380, 189] width 169 height 17
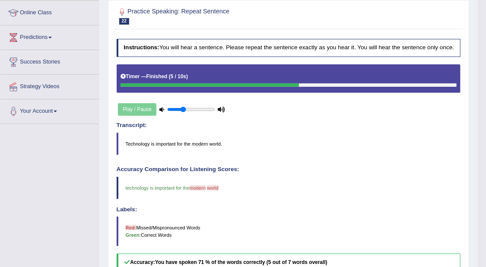
scroll to position [0, 0]
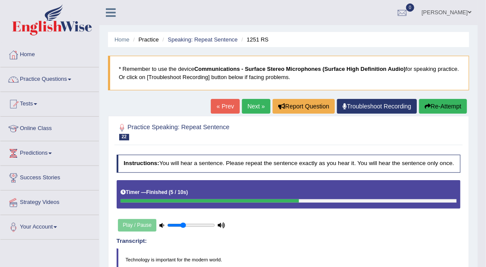
click at [252, 106] on link "Next »" at bounding box center [256, 106] width 28 height 15
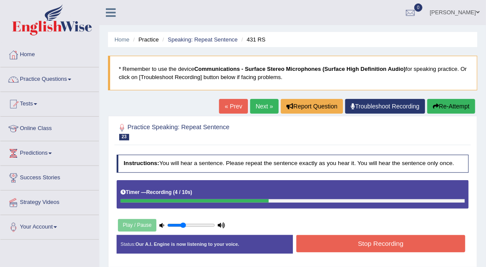
click at [442, 243] on button "Stop Recording" at bounding box center [380, 243] width 169 height 17
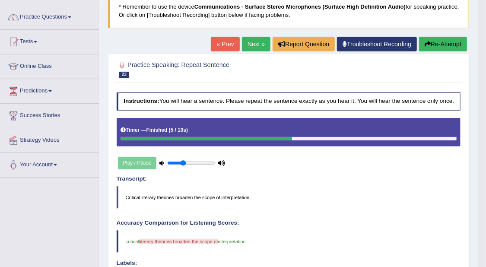
scroll to position [54, 0]
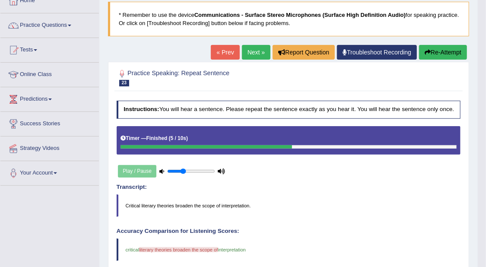
click at [254, 49] on link "Next »" at bounding box center [256, 52] width 28 height 15
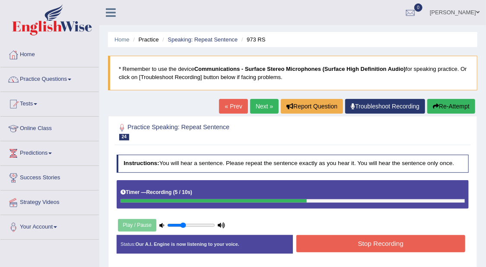
click at [405, 245] on button "Stop Recording" at bounding box center [380, 243] width 169 height 17
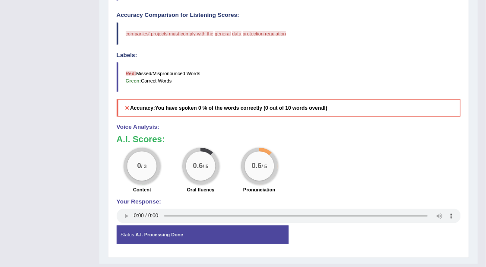
scroll to position [54, 0]
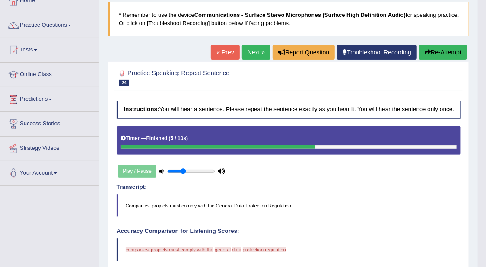
click at [432, 47] on button "Re-Attempt" at bounding box center [443, 52] width 48 height 15
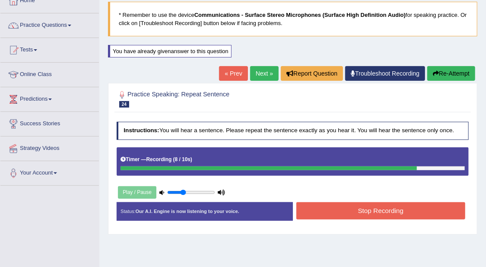
click at [372, 214] on button "Stop Recording" at bounding box center [380, 210] width 169 height 17
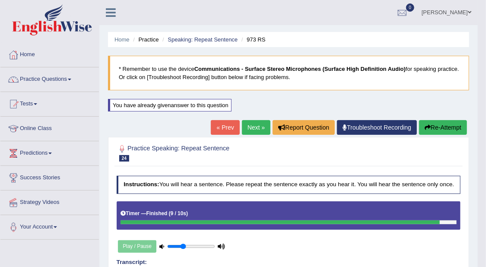
click at [256, 125] on link "Next »" at bounding box center [256, 127] width 28 height 15
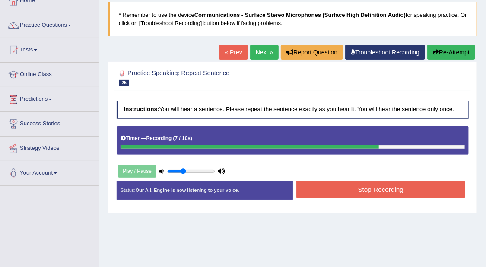
click at [357, 191] on button "Stop Recording" at bounding box center [380, 189] width 169 height 17
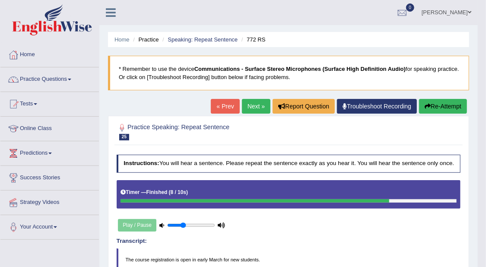
click at [256, 103] on link "Next »" at bounding box center [256, 106] width 28 height 15
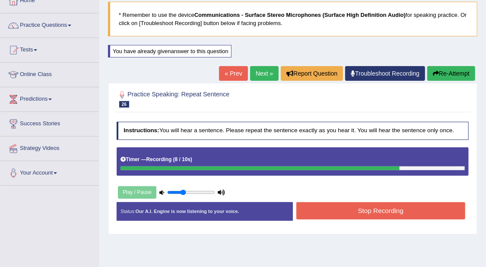
click at [386, 208] on button "Stop Recording" at bounding box center [380, 210] width 169 height 17
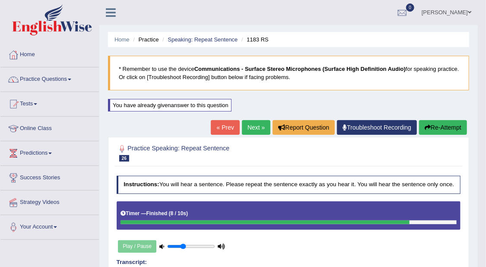
click at [258, 126] on link "Next »" at bounding box center [256, 127] width 28 height 15
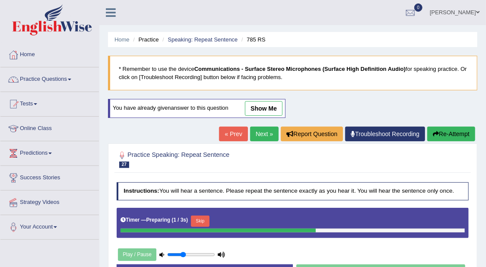
scroll to position [54, 0]
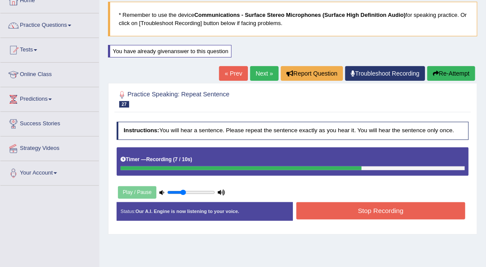
click at [350, 212] on button "Stop Recording" at bounding box center [380, 210] width 169 height 17
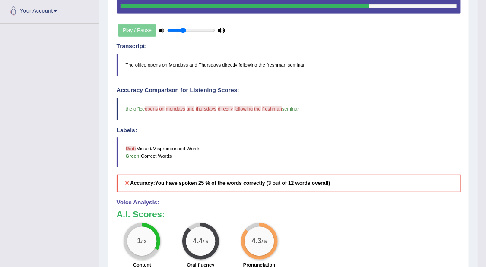
scroll to position [0, 0]
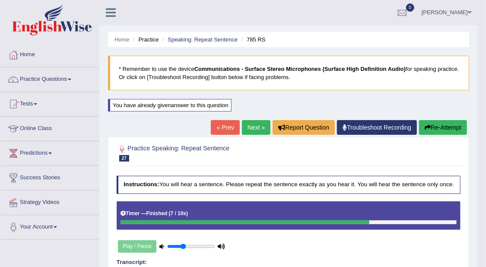
click at [253, 121] on link "Next »" at bounding box center [256, 127] width 28 height 15
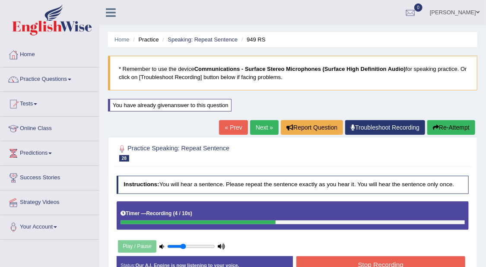
click at [399, 257] on button "Stop Recording" at bounding box center [380, 264] width 169 height 17
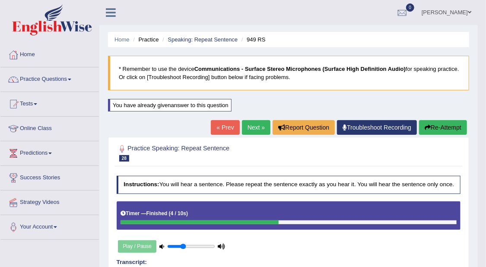
click at [257, 127] on link "Next »" at bounding box center [256, 127] width 28 height 15
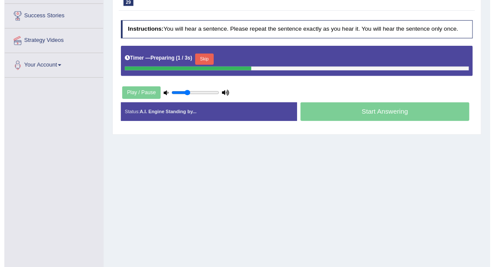
scroll to position [108, 0]
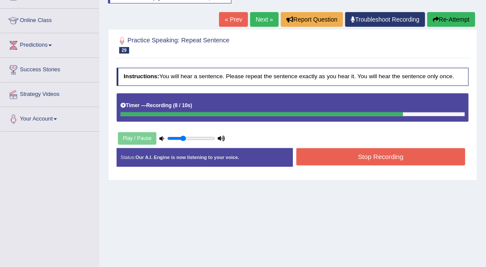
click at [366, 153] on button "Stop Recording" at bounding box center [380, 156] width 169 height 17
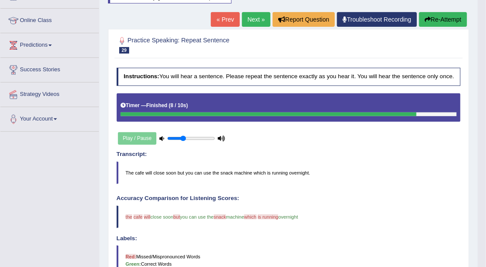
click at [252, 13] on link "Next »" at bounding box center [256, 19] width 28 height 15
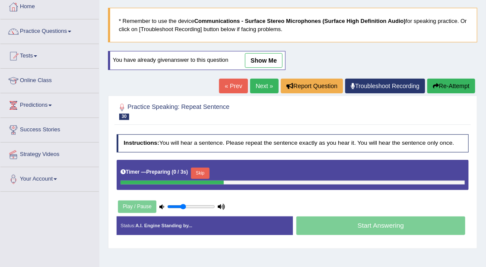
scroll to position [54, 0]
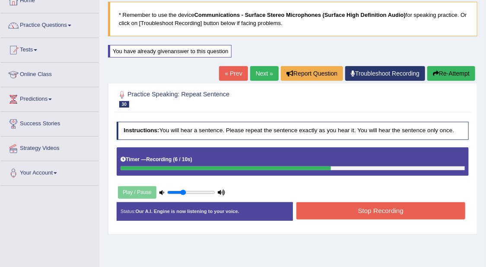
click at [374, 203] on button "Stop Recording" at bounding box center [380, 210] width 169 height 17
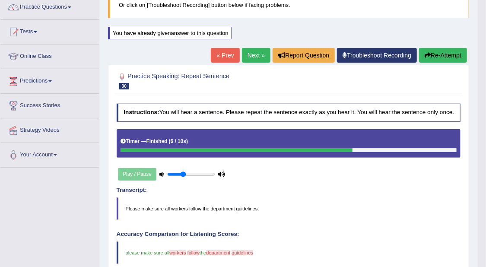
scroll to position [38, 0]
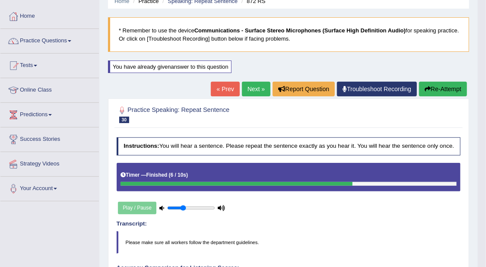
click at [258, 88] on link "Next »" at bounding box center [256, 89] width 28 height 15
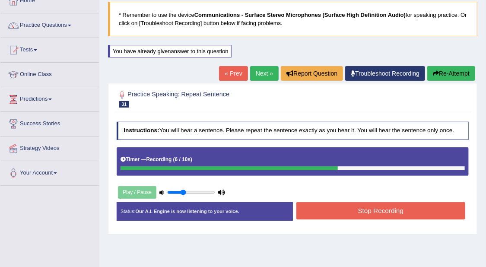
click at [373, 206] on button "Stop Recording" at bounding box center [380, 210] width 169 height 17
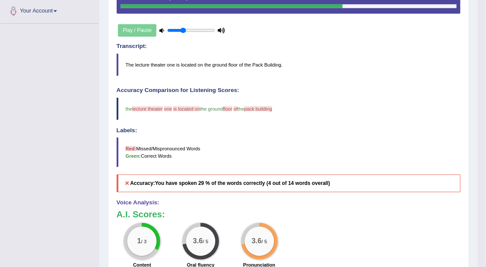
scroll to position [108, 0]
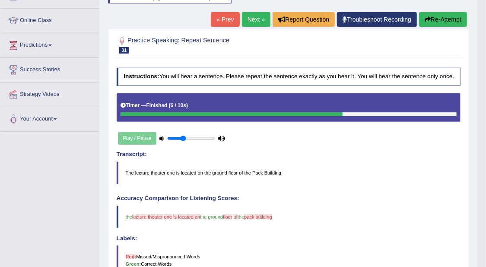
click at [260, 17] on link "Next »" at bounding box center [256, 19] width 28 height 15
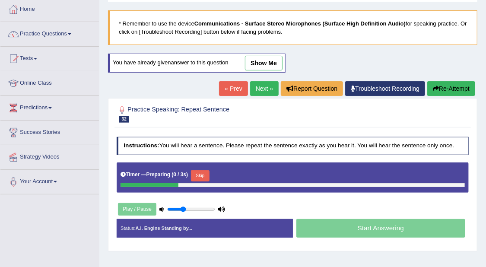
scroll to position [54, 0]
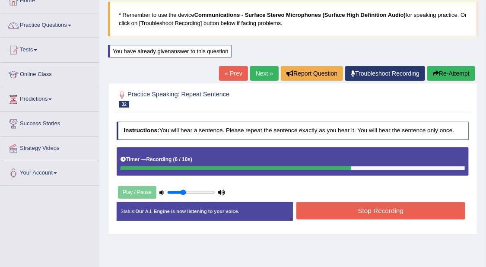
click at [395, 212] on button "Stop Recording" at bounding box center [380, 210] width 169 height 17
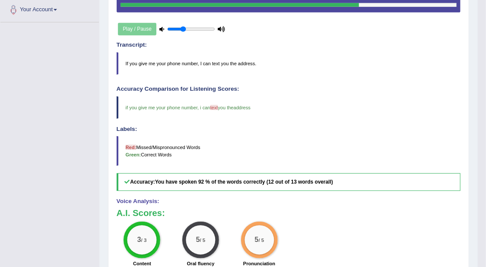
scroll to position [108, 0]
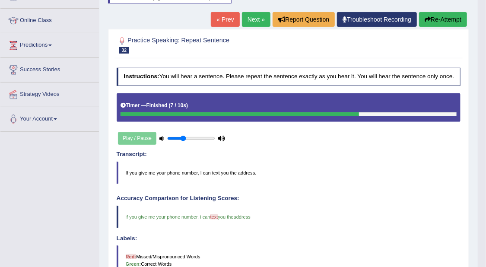
click at [255, 14] on link "Next »" at bounding box center [256, 19] width 28 height 15
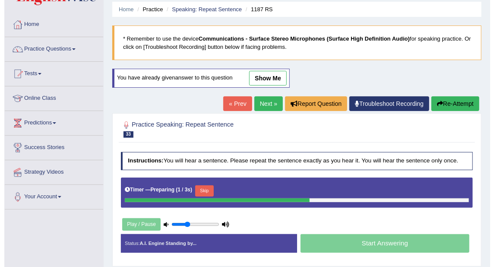
scroll to position [54, 0]
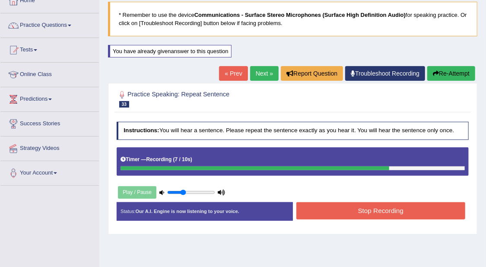
click at [402, 209] on button "Stop Recording" at bounding box center [380, 210] width 169 height 17
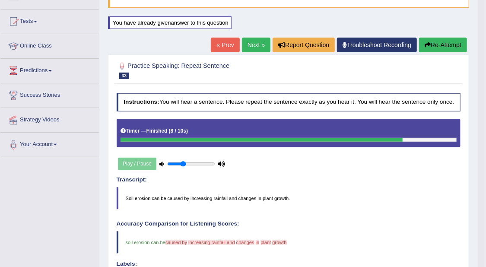
scroll to position [40, 0]
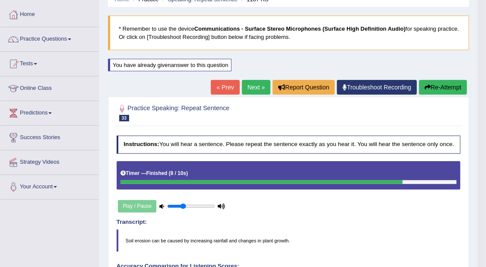
click at [260, 87] on link "Next »" at bounding box center [256, 87] width 28 height 15
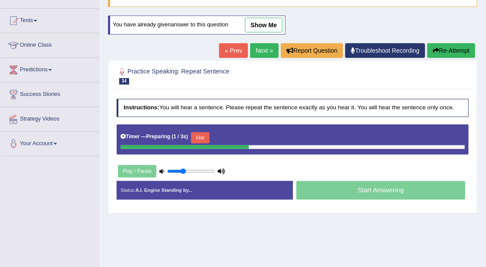
scroll to position [108, 0]
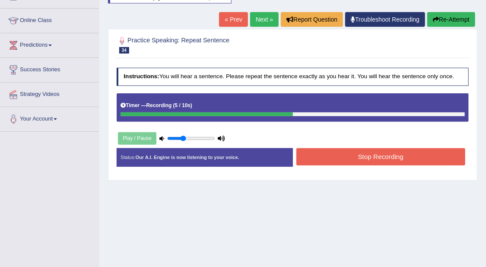
click at [399, 154] on button "Stop Recording" at bounding box center [380, 156] width 169 height 17
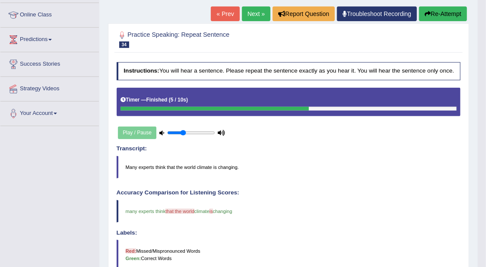
scroll to position [54, 0]
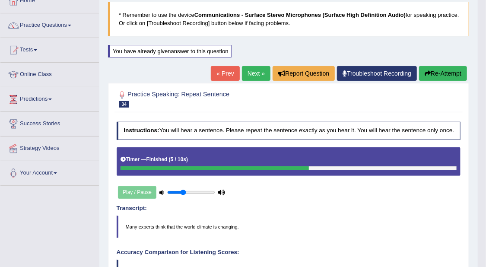
click at [250, 66] on link "Next »" at bounding box center [256, 73] width 28 height 15
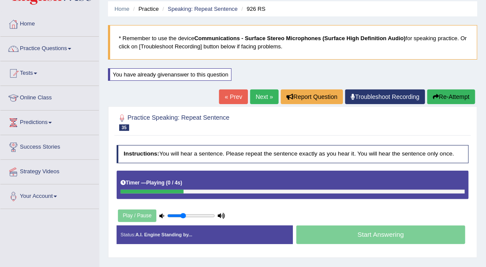
scroll to position [54, 0]
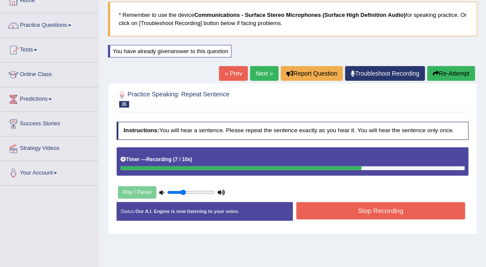
click at [389, 210] on button "Stop Recording" at bounding box center [380, 210] width 169 height 17
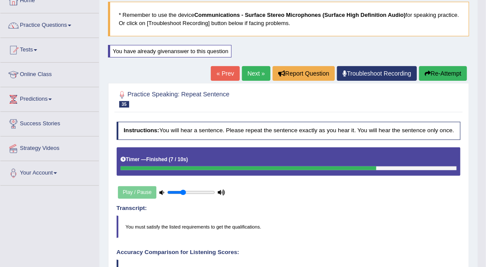
click at [257, 74] on link "Next »" at bounding box center [256, 73] width 28 height 15
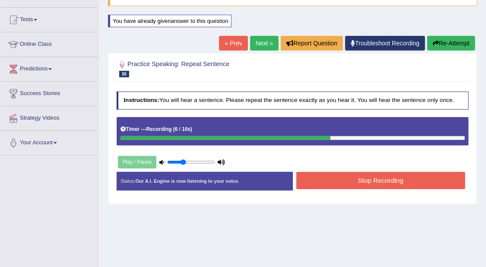
scroll to position [108, 0]
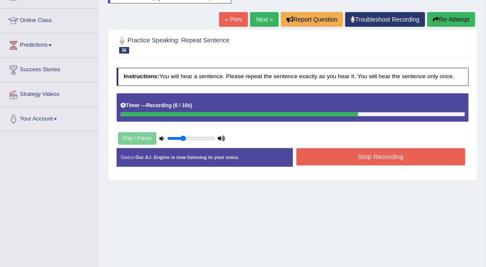
click at [361, 154] on button "Stop Recording" at bounding box center [380, 156] width 169 height 17
